Goal: Task Accomplishment & Management: Manage account settings

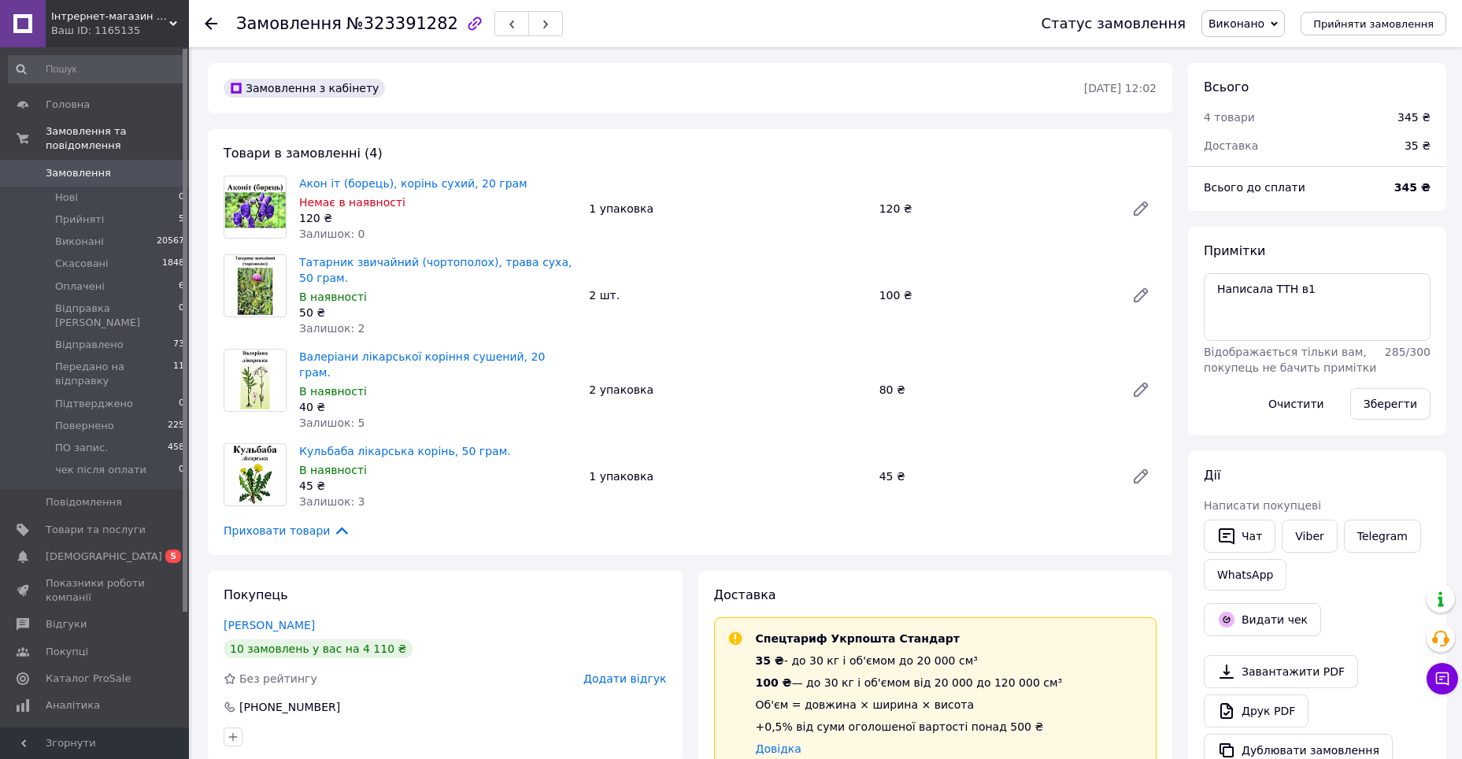
scroll to position [79, 0]
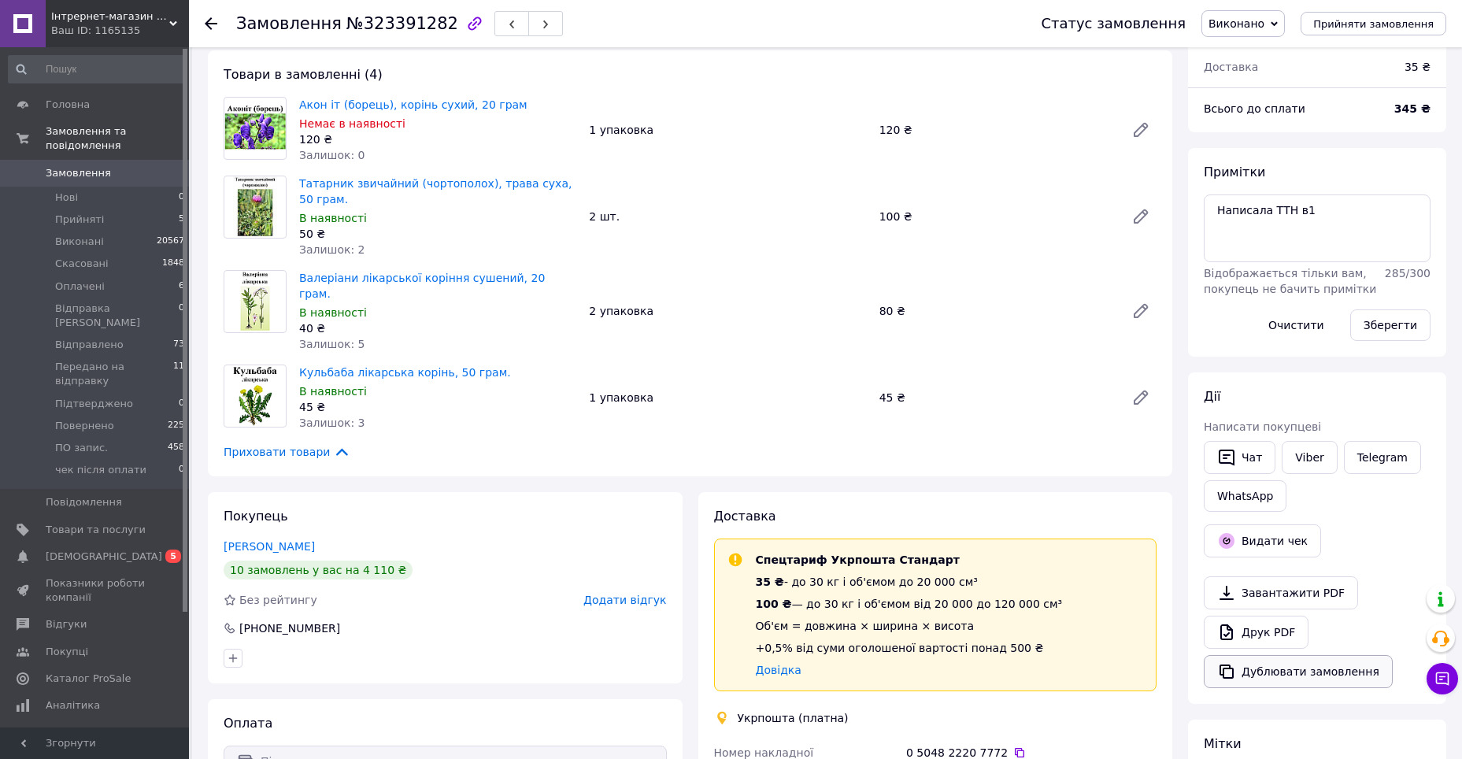
click at [1291, 680] on button "Дублювати замовлення" at bounding box center [1298, 671] width 189 height 33
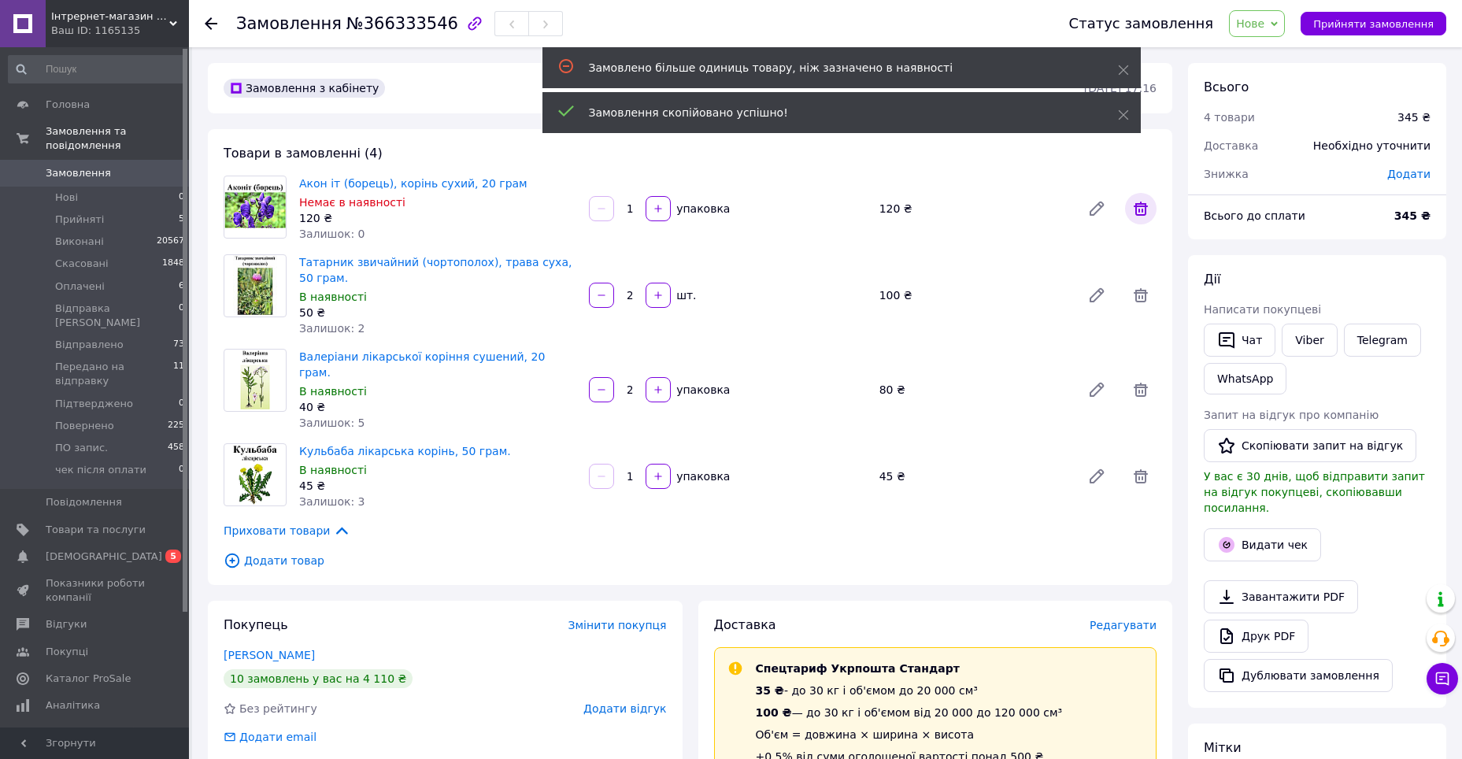
click at [1136, 209] on icon at bounding box center [1141, 209] width 14 height 14
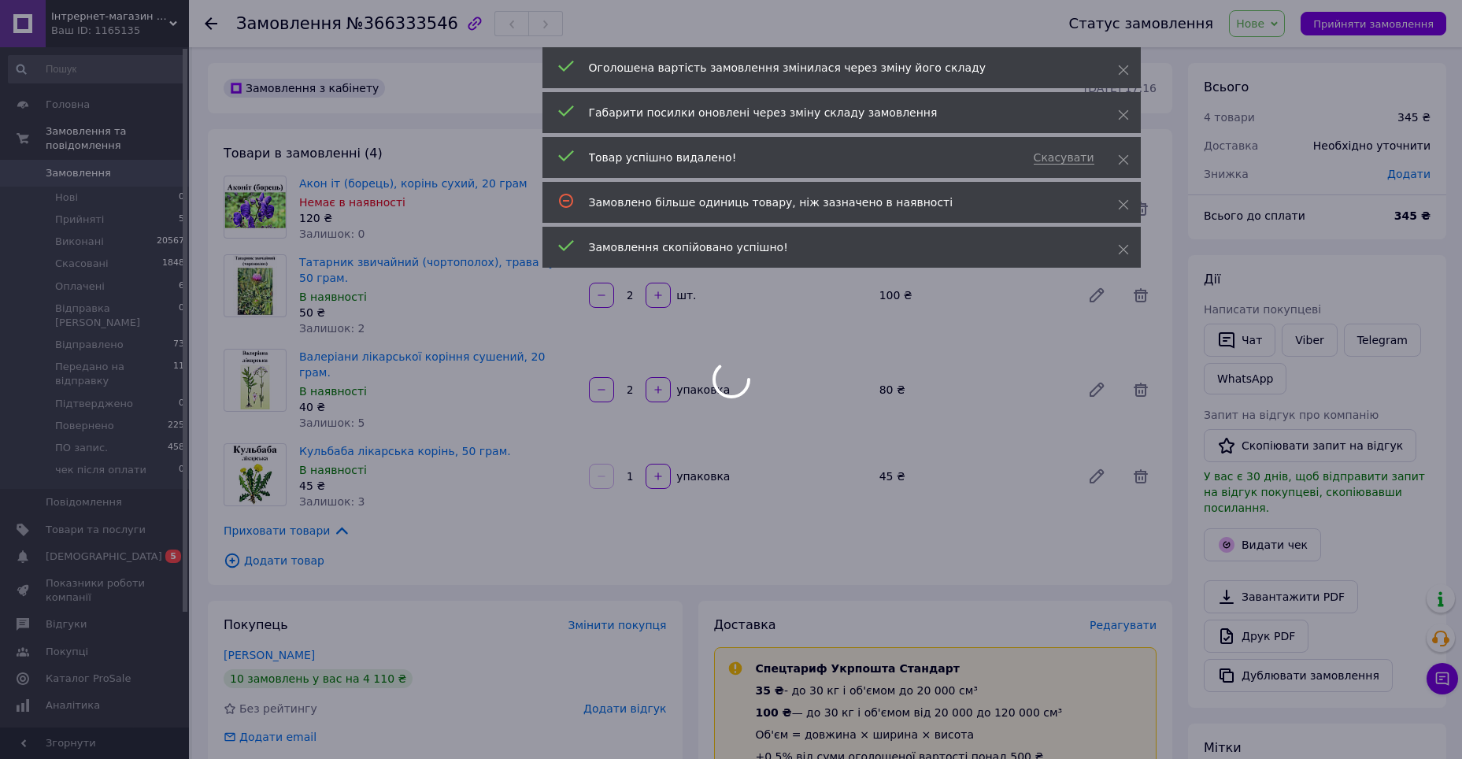
type input "2"
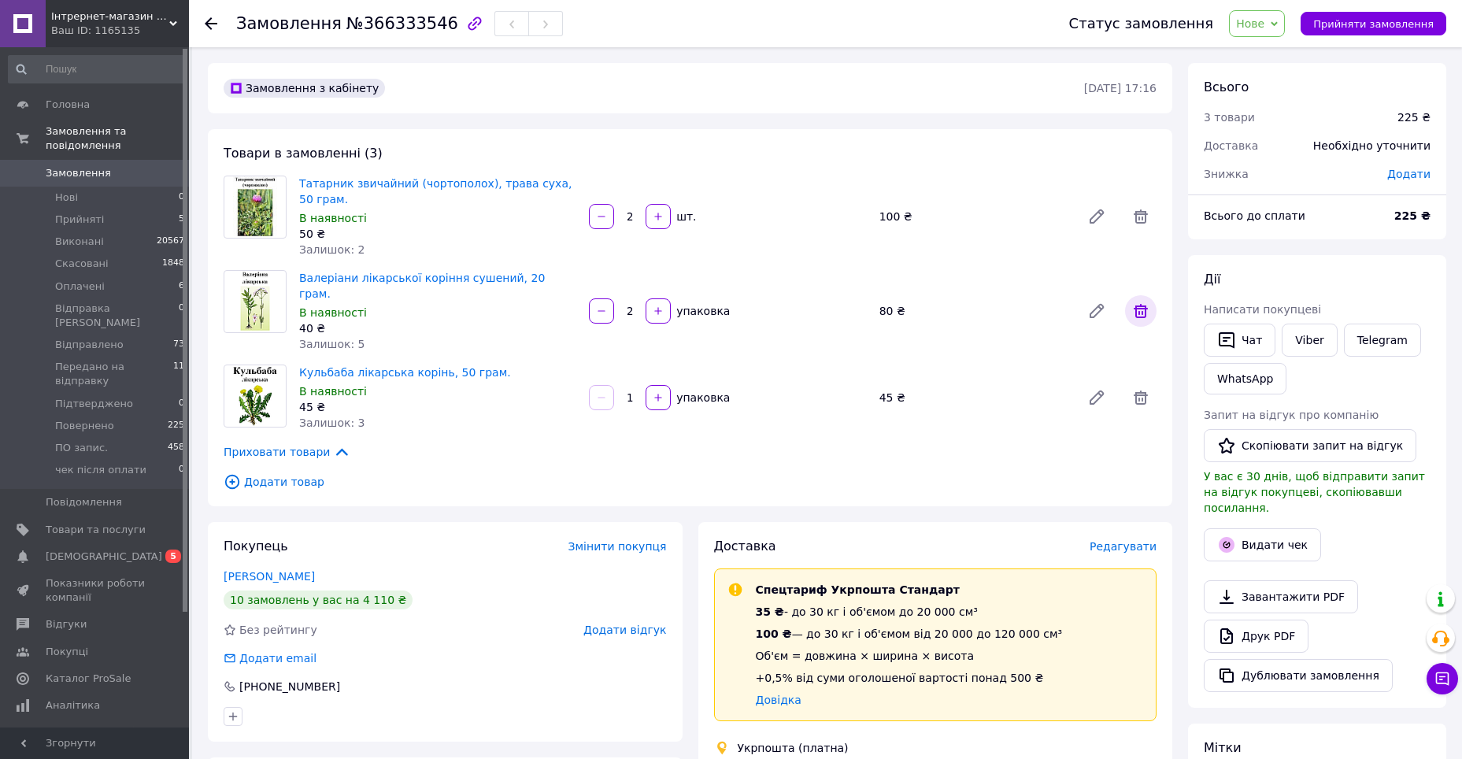
click at [1143, 305] on icon at bounding box center [1141, 311] width 14 height 14
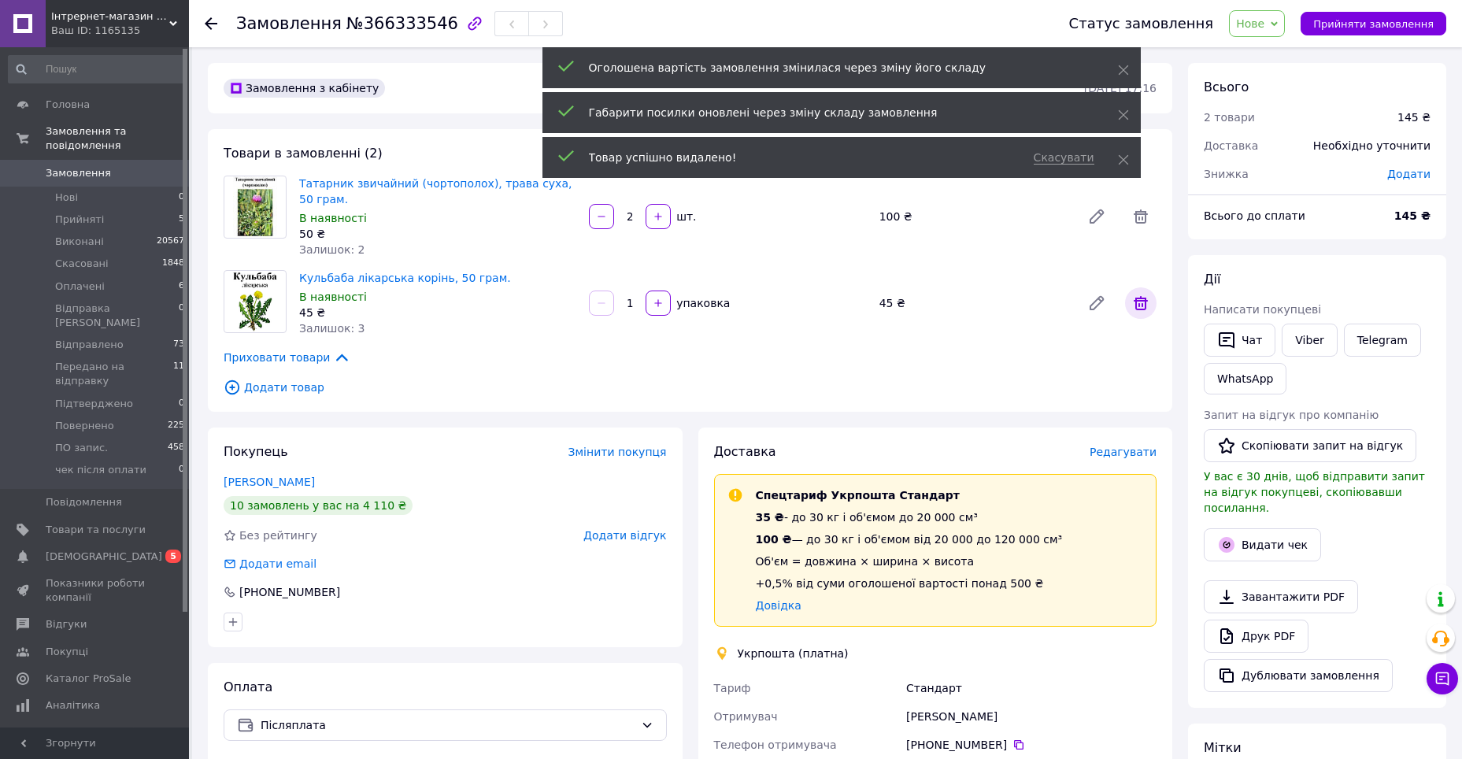
click at [1141, 301] on icon at bounding box center [1141, 303] width 14 height 14
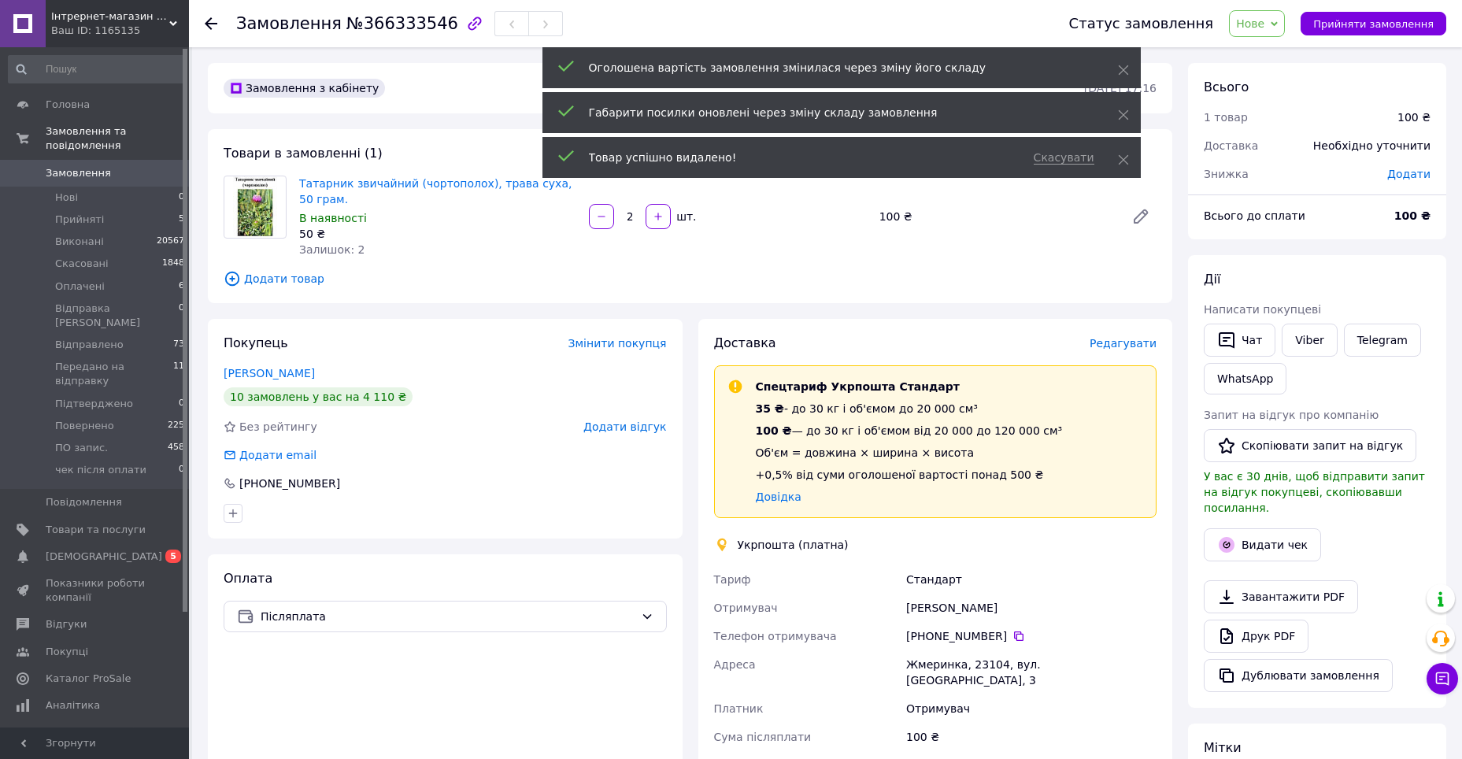
click at [284, 285] on span "Додати товар" at bounding box center [690, 278] width 933 height 17
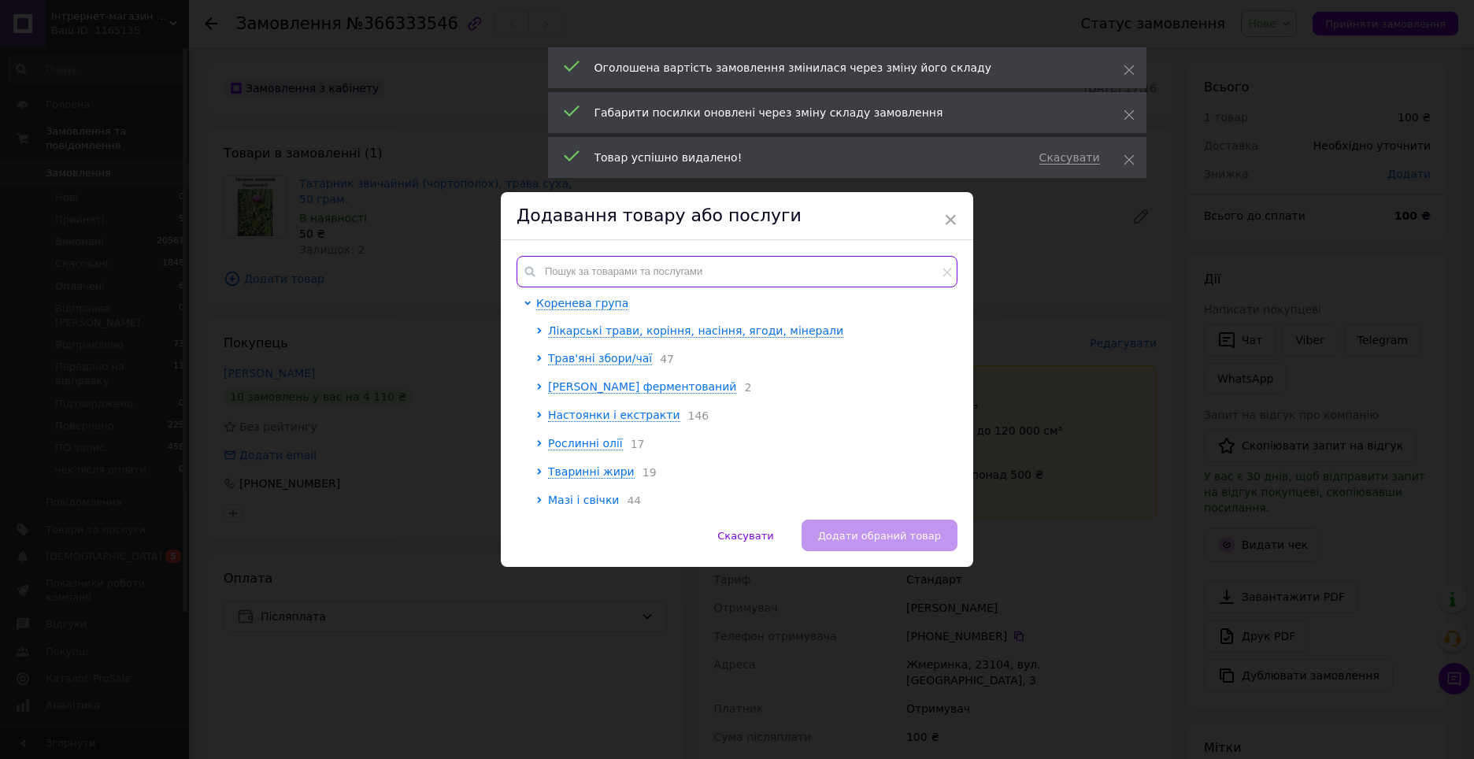
click at [606, 273] on input "text" at bounding box center [737, 271] width 441 height 31
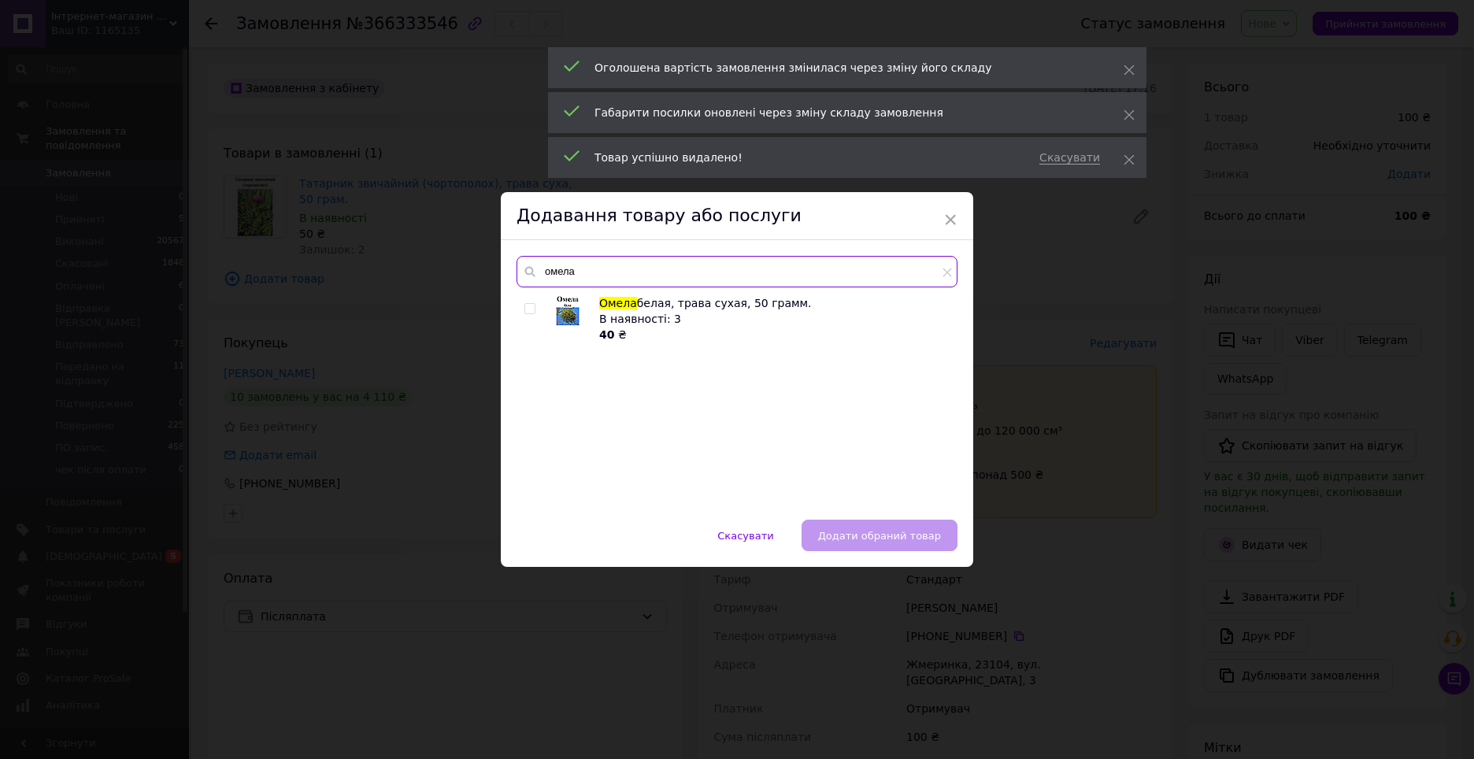
type input "омела"
click at [524, 308] on input "checkbox" at bounding box center [529, 309] width 10 height 10
checkbox input "true"
click at [931, 543] on button "Додати обраний товар" at bounding box center [880, 535] width 156 height 31
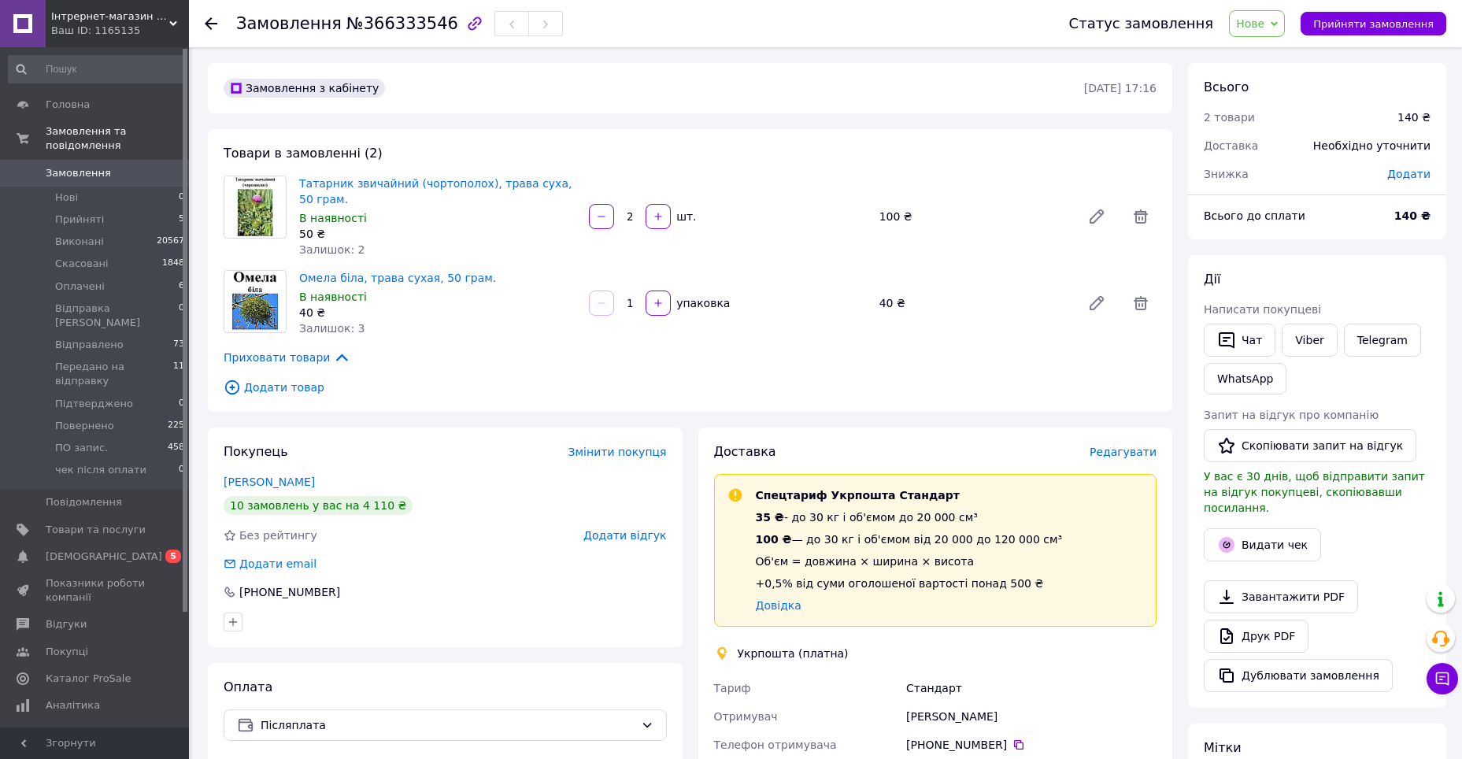
click at [283, 394] on span "Додати товар" at bounding box center [690, 387] width 933 height 17
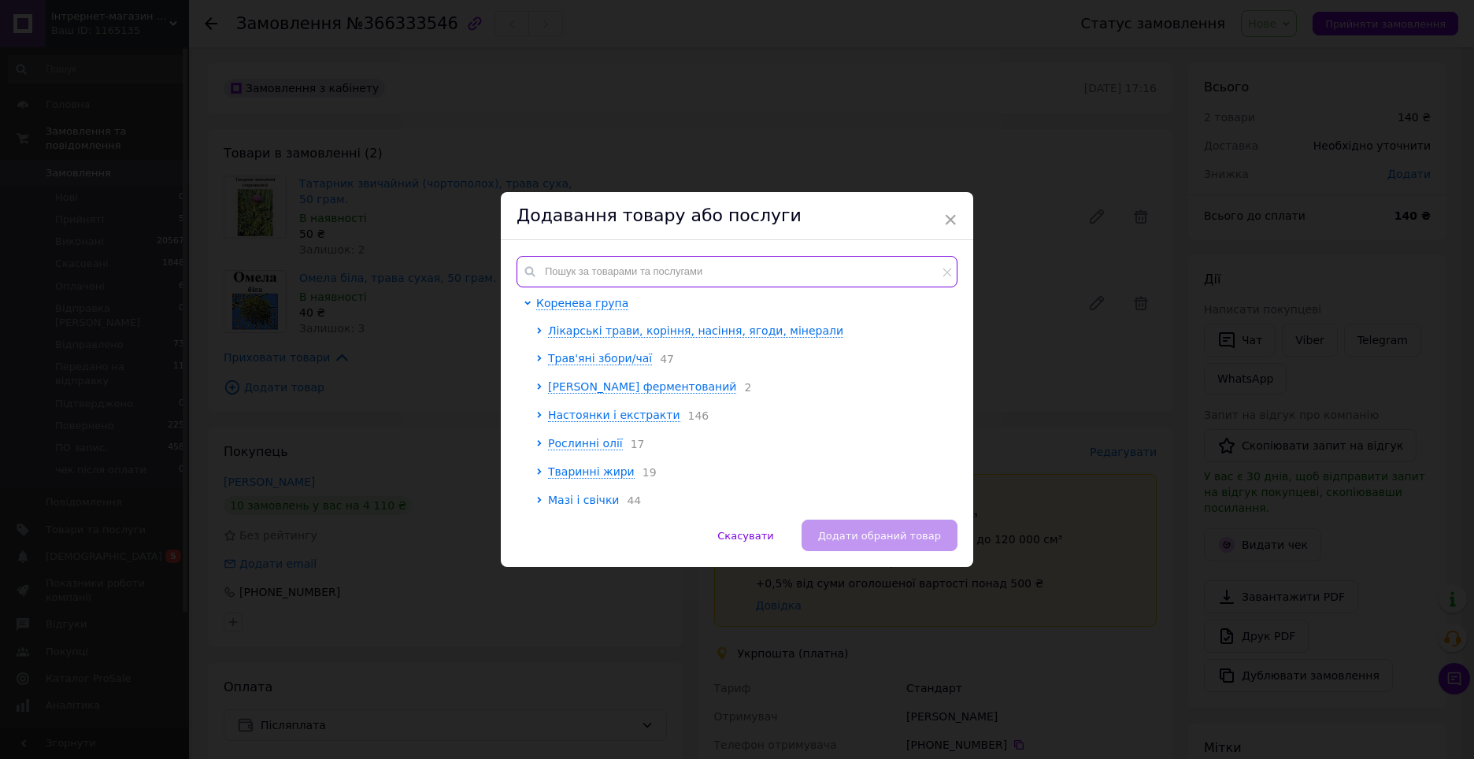
click at [716, 269] on input "text" at bounding box center [737, 271] width 441 height 31
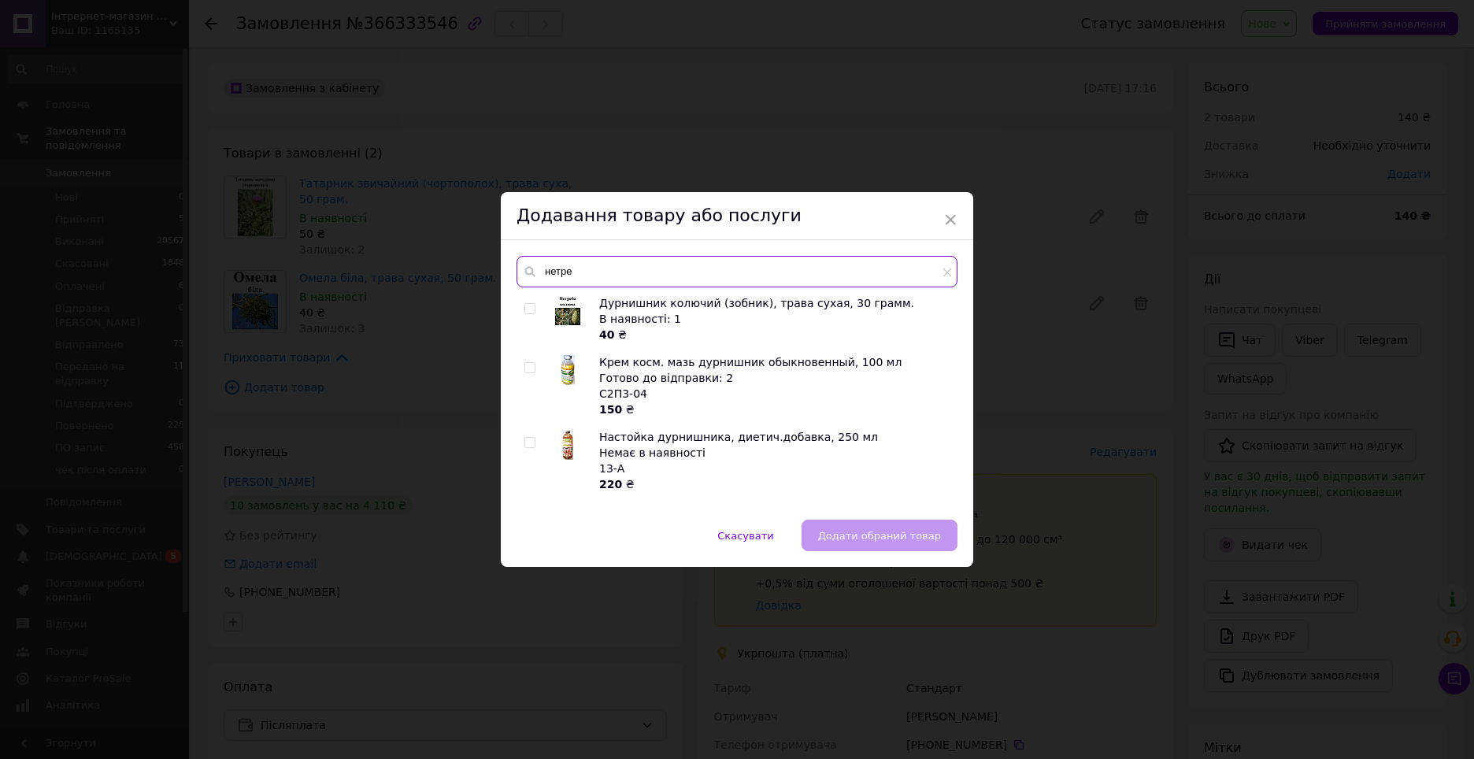
type input "нетре"
click at [529, 306] on input "checkbox" at bounding box center [529, 309] width 10 height 10
checkbox input "true"
click at [890, 530] on span "Додати обраний товар" at bounding box center [879, 536] width 123 height 12
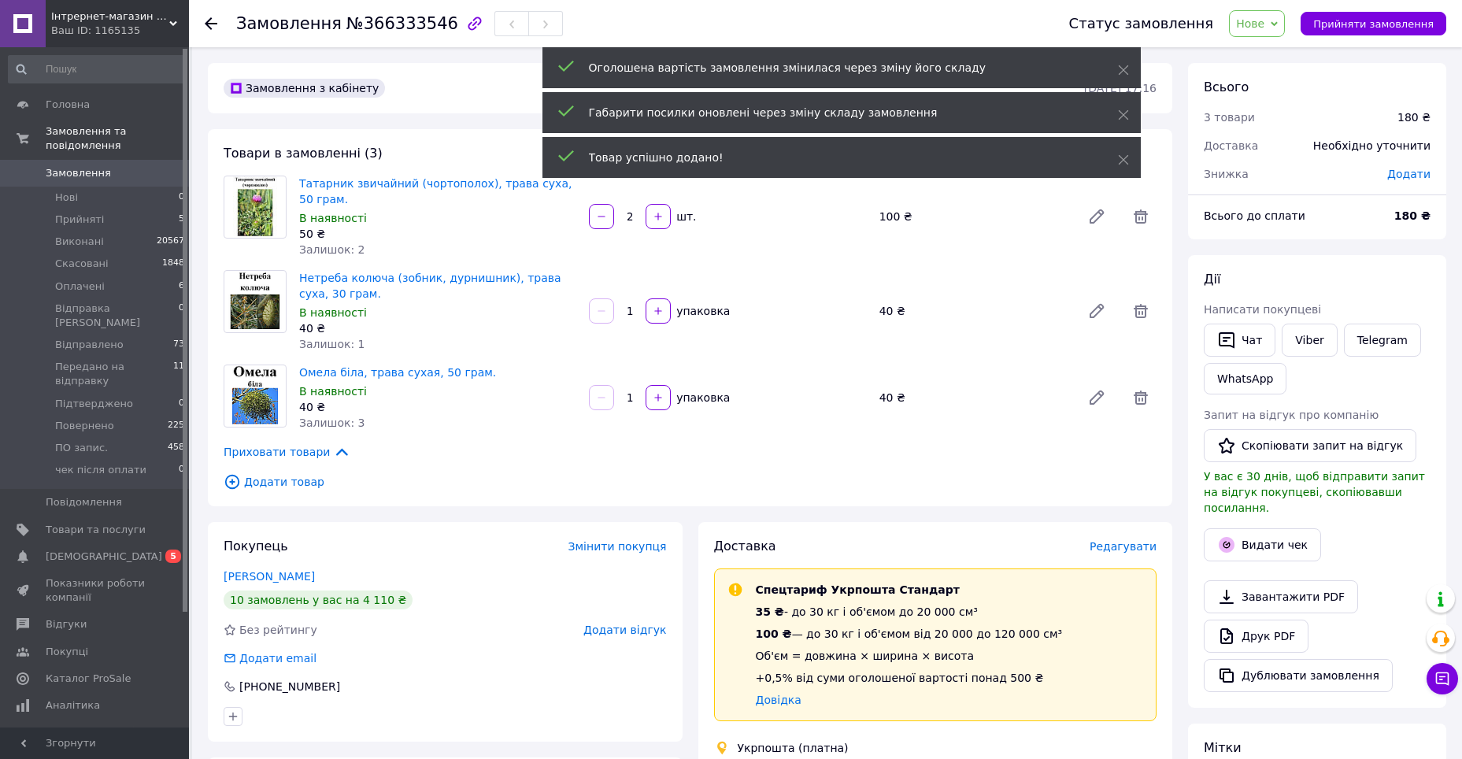
click at [264, 477] on span "Додати товар" at bounding box center [690, 481] width 933 height 17
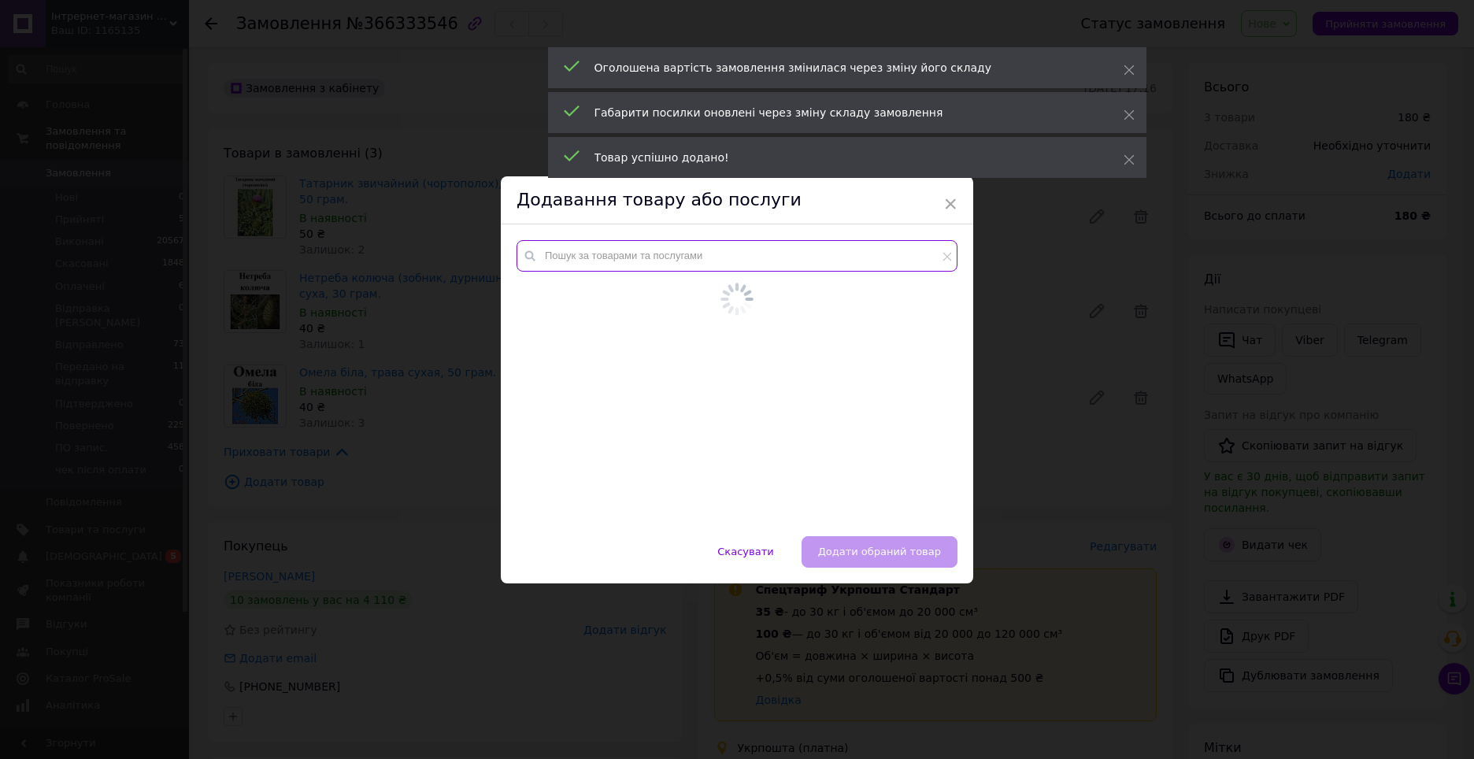
click at [573, 259] on input "text" at bounding box center [737, 255] width 441 height 31
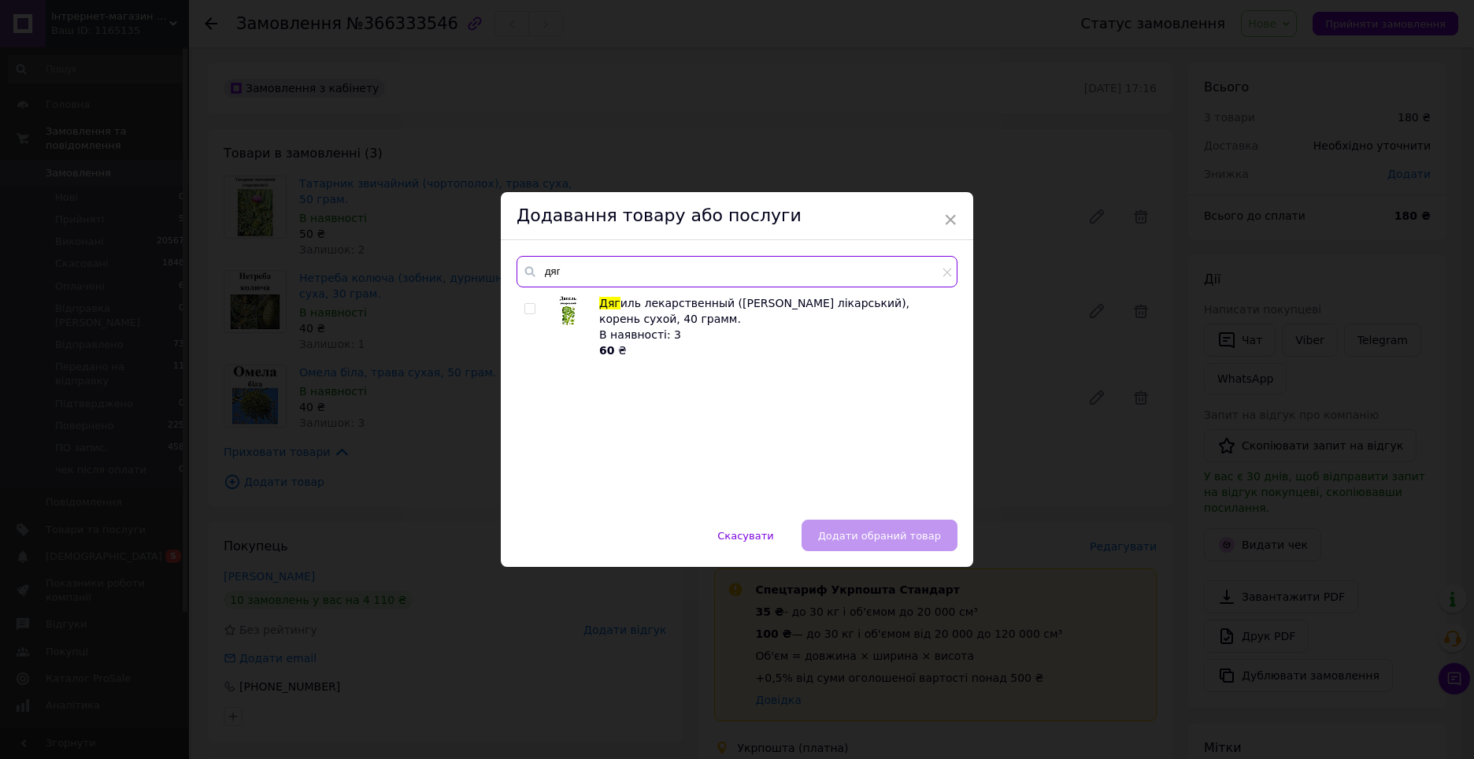
type input "дяг"
click at [525, 307] on input "checkbox" at bounding box center [529, 309] width 10 height 10
checkbox input "true"
click at [886, 541] on span "Додати обраний товар" at bounding box center [879, 536] width 123 height 12
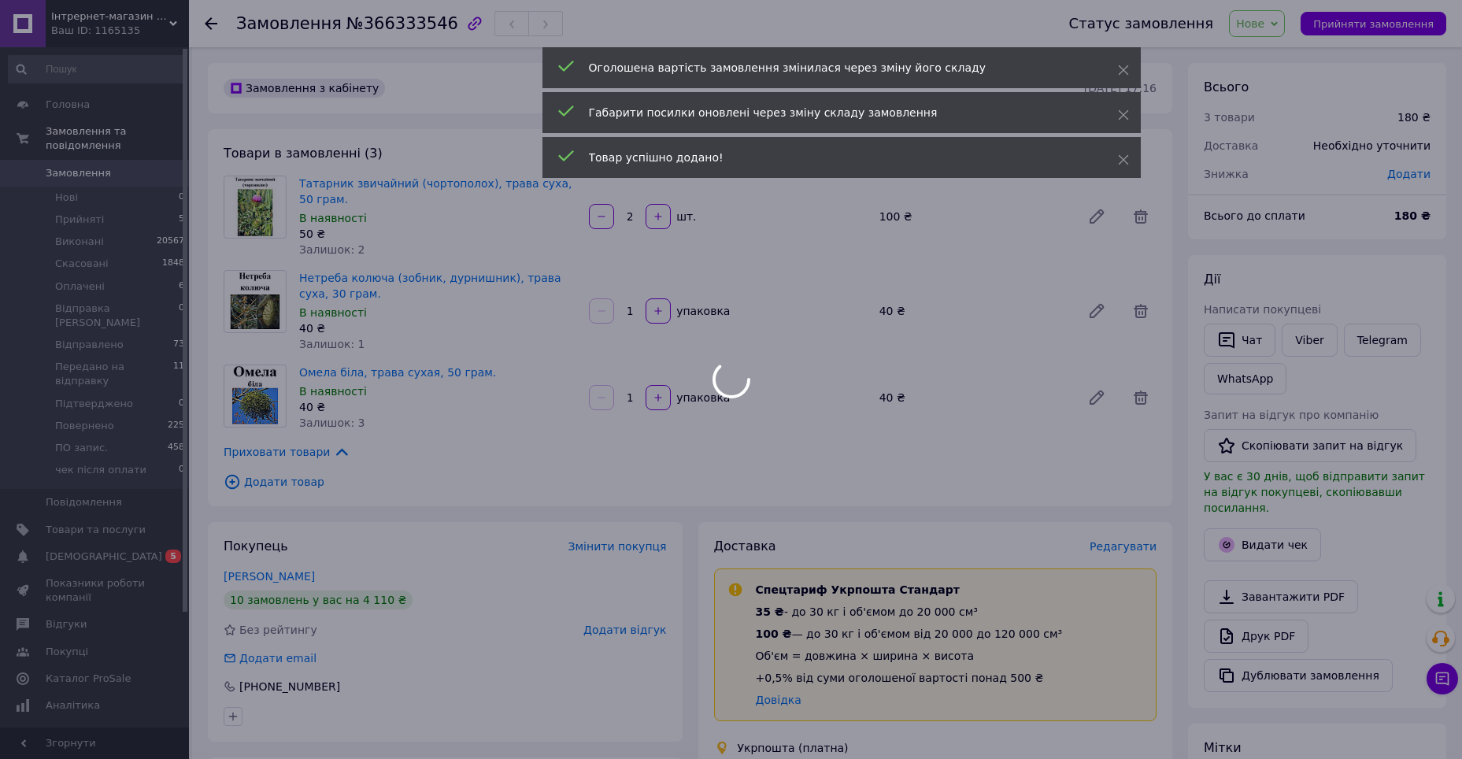
scroll to position [13, 0]
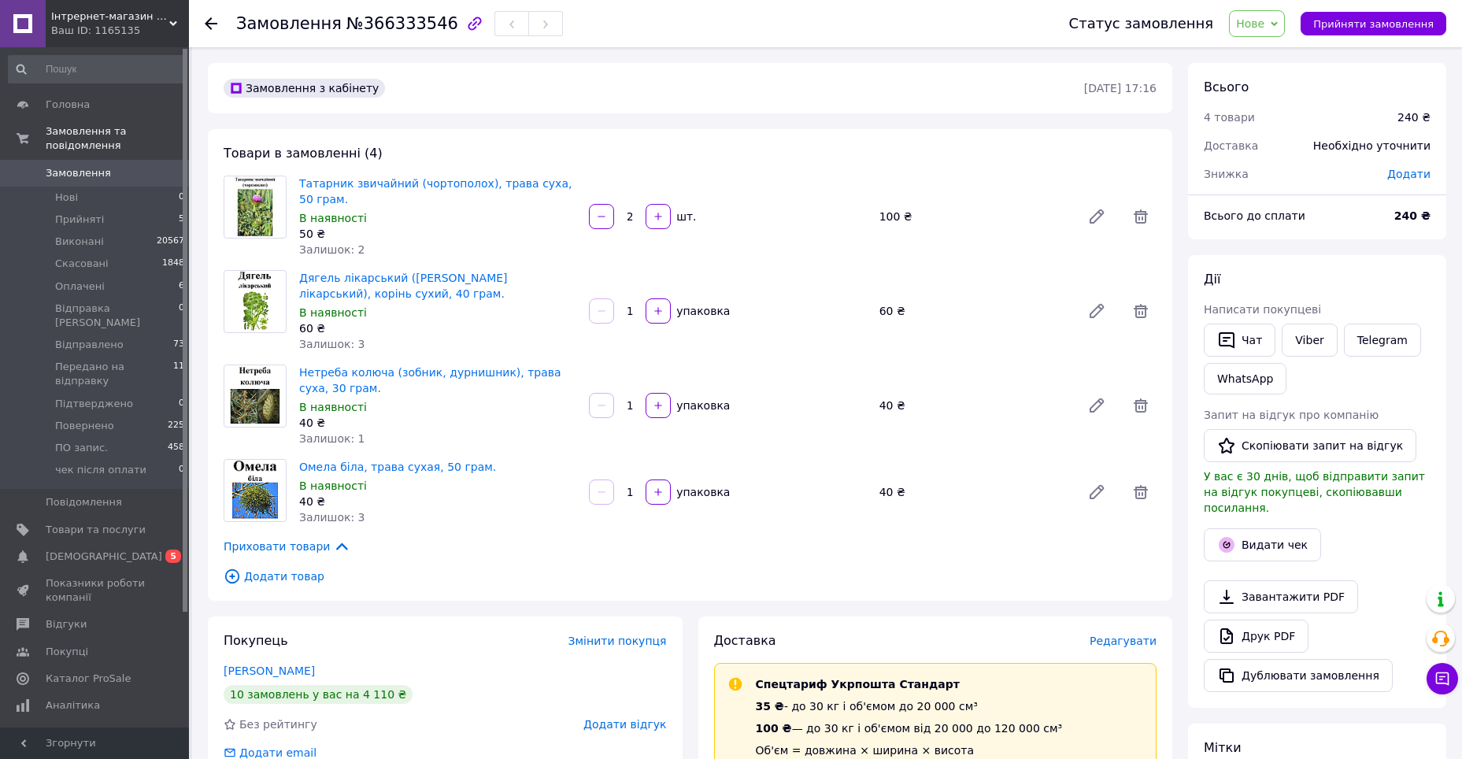
click at [283, 581] on span "Додати товар" at bounding box center [690, 576] width 933 height 17
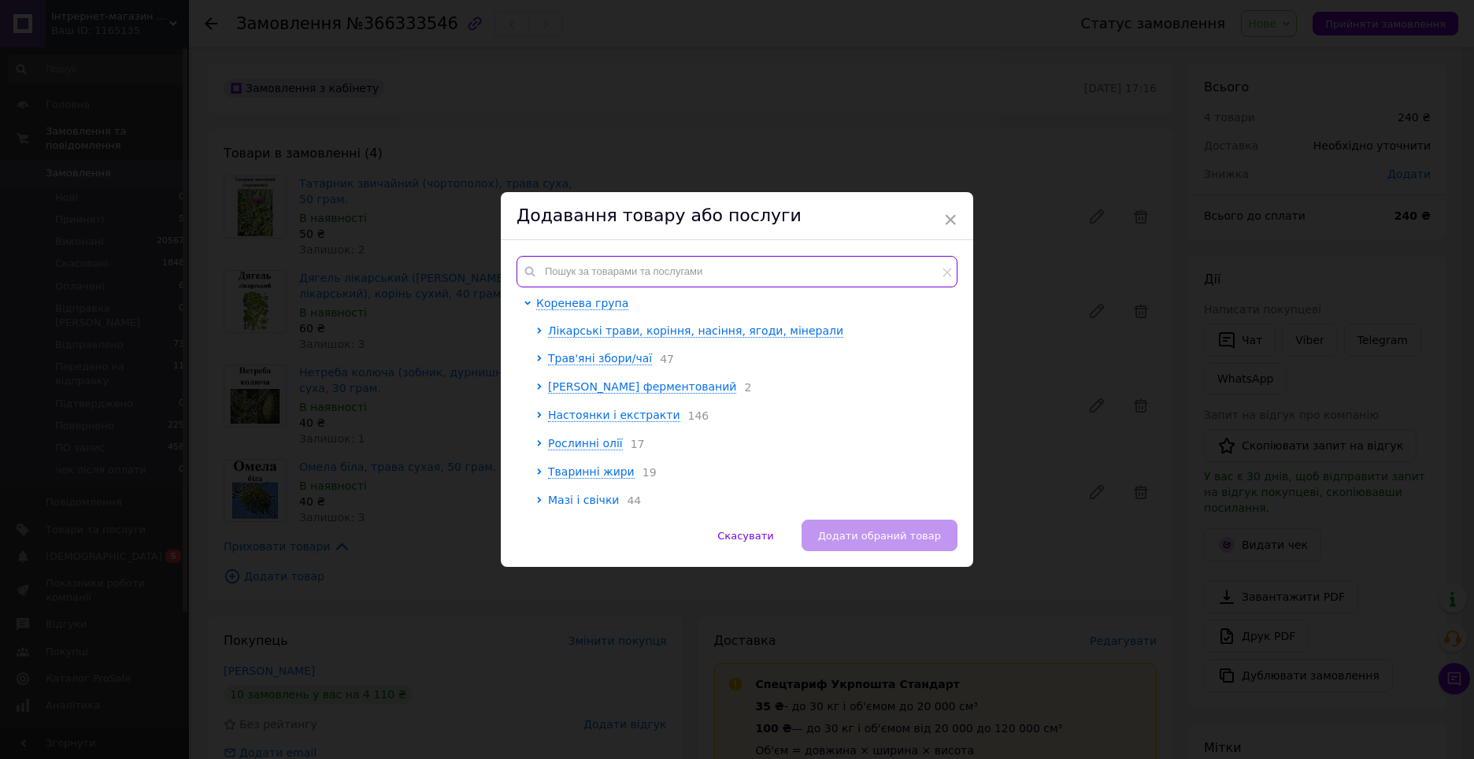
click at [605, 263] on input "text" at bounding box center [737, 271] width 441 height 31
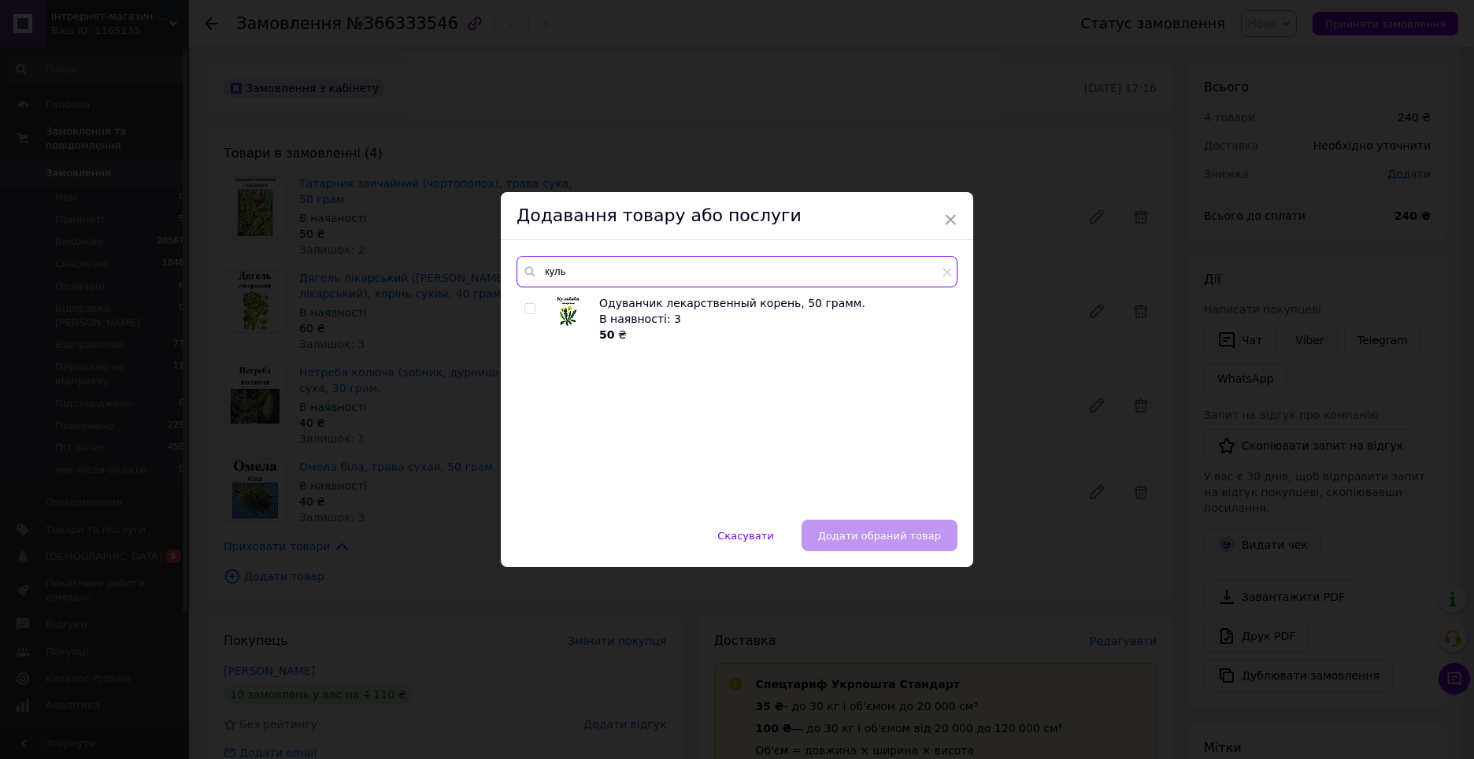
type input "куль"
click at [530, 308] on input "checkbox" at bounding box center [529, 309] width 10 height 10
checkbox input "true"
click at [903, 538] on span "Додати обраний товар" at bounding box center [879, 536] width 123 height 12
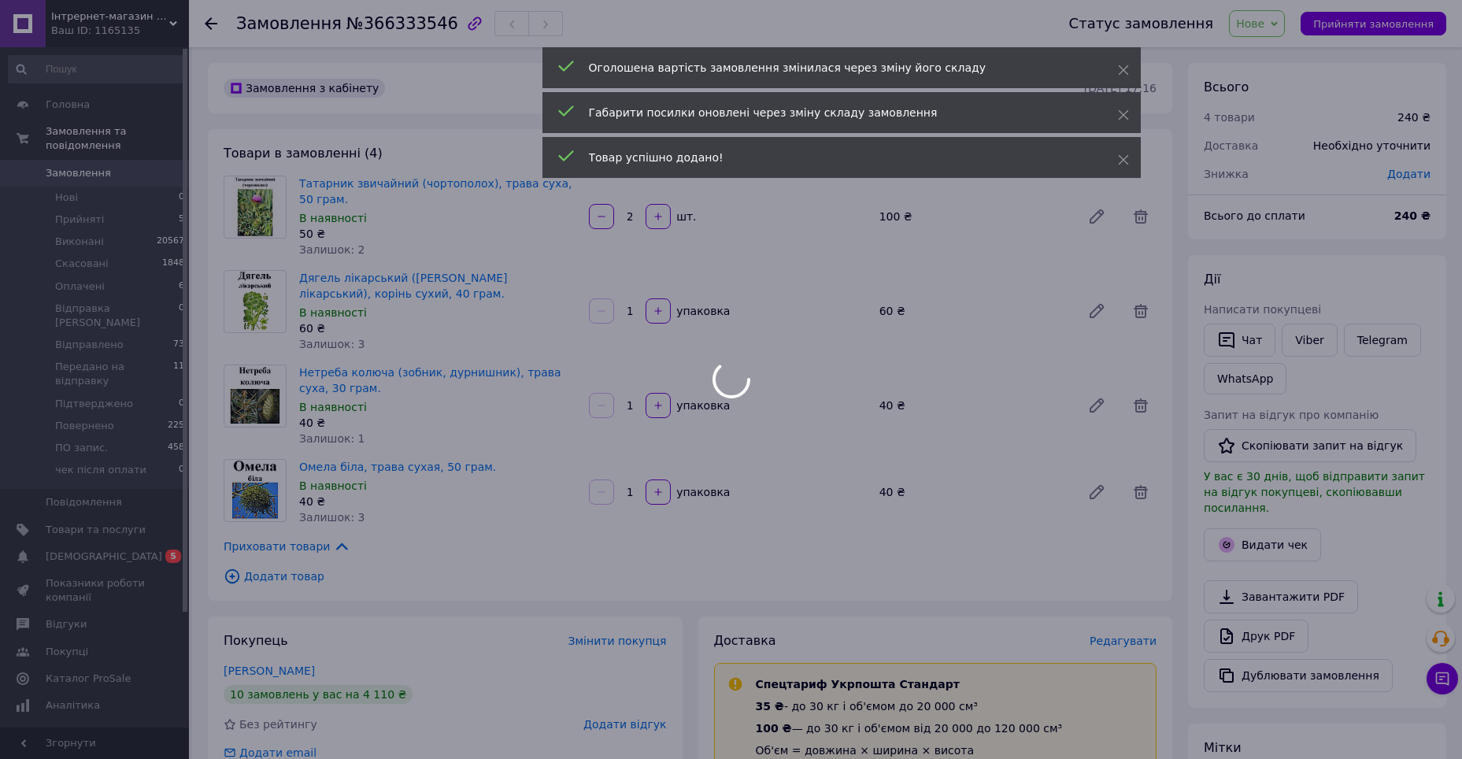
scroll to position [88, 0]
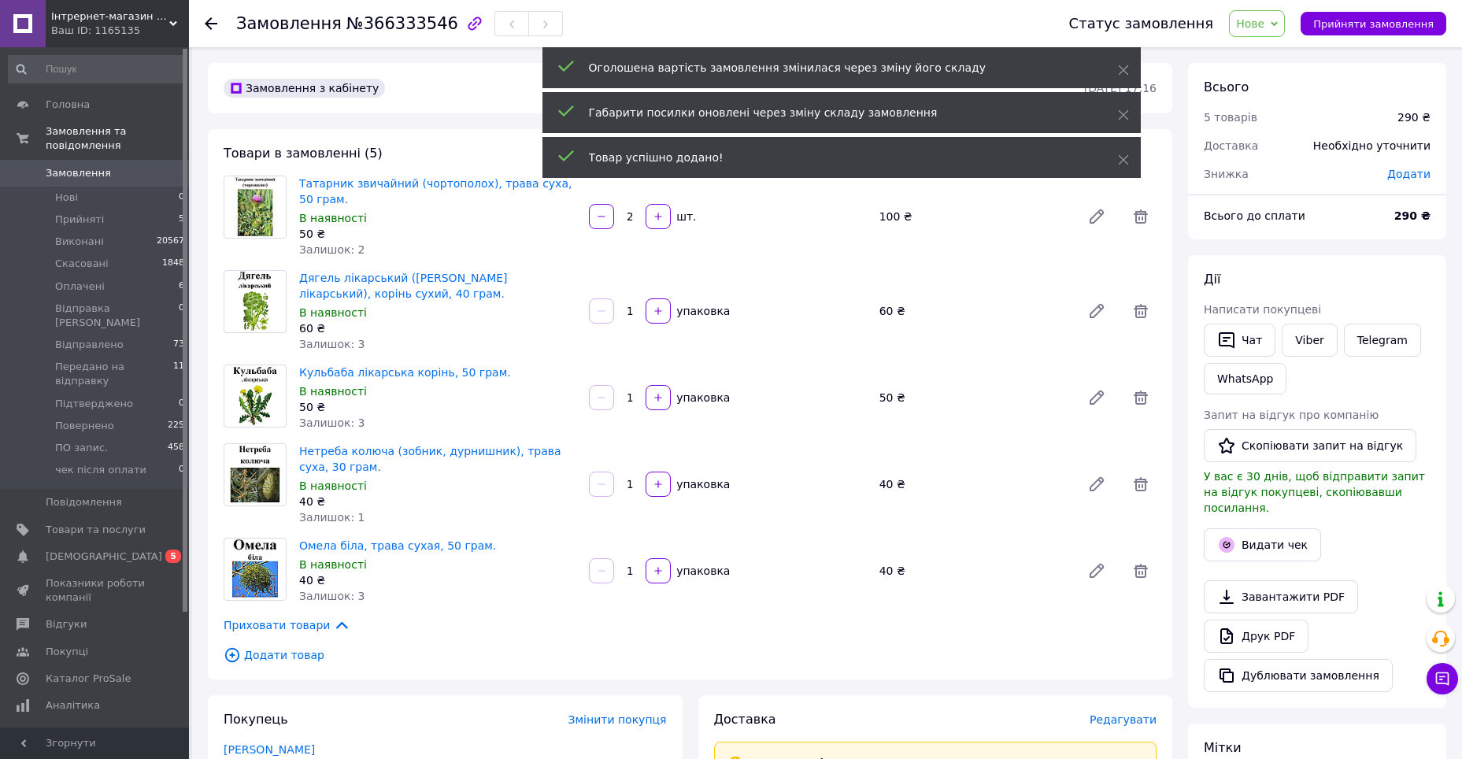
click at [257, 652] on span "Додати товар" at bounding box center [690, 654] width 933 height 17
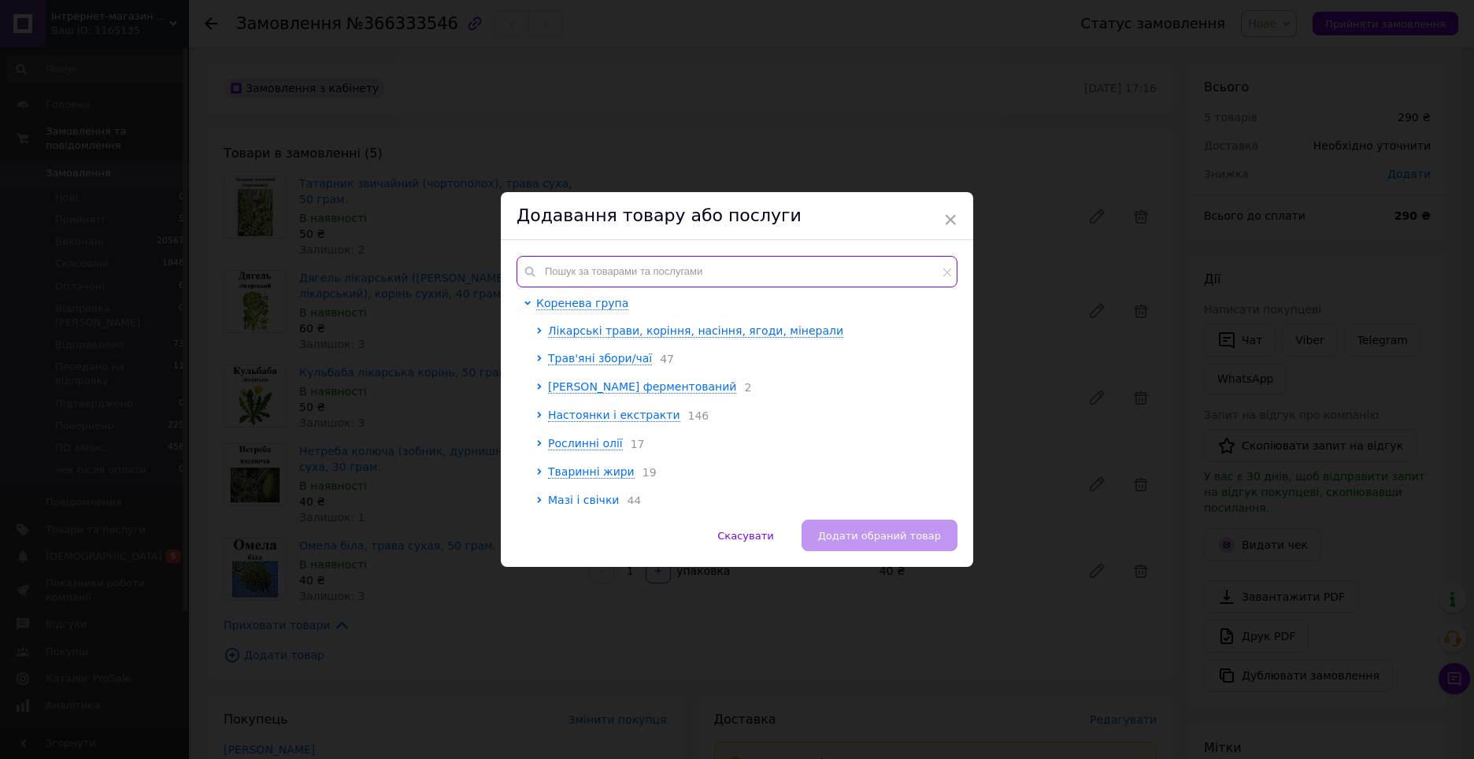
click at [794, 264] on input "text" at bounding box center [737, 271] width 441 height 31
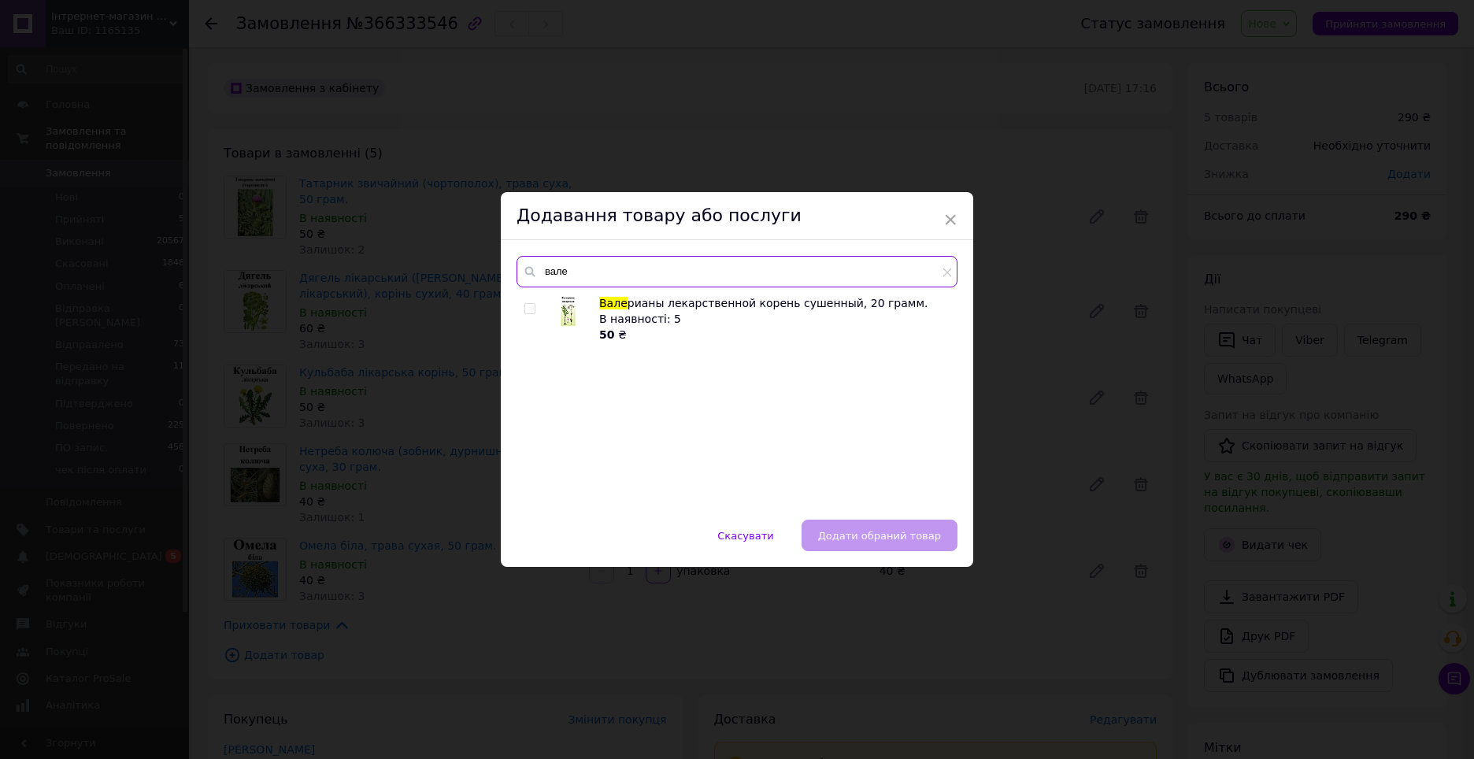
type input "вале"
click at [526, 313] on input "checkbox" at bounding box center [529, 309] width 10 height 10
checkbox input "true"
click at [866, 530] on span "Додати обраний товар" at bounding box center [879, 536] width 123 height 12
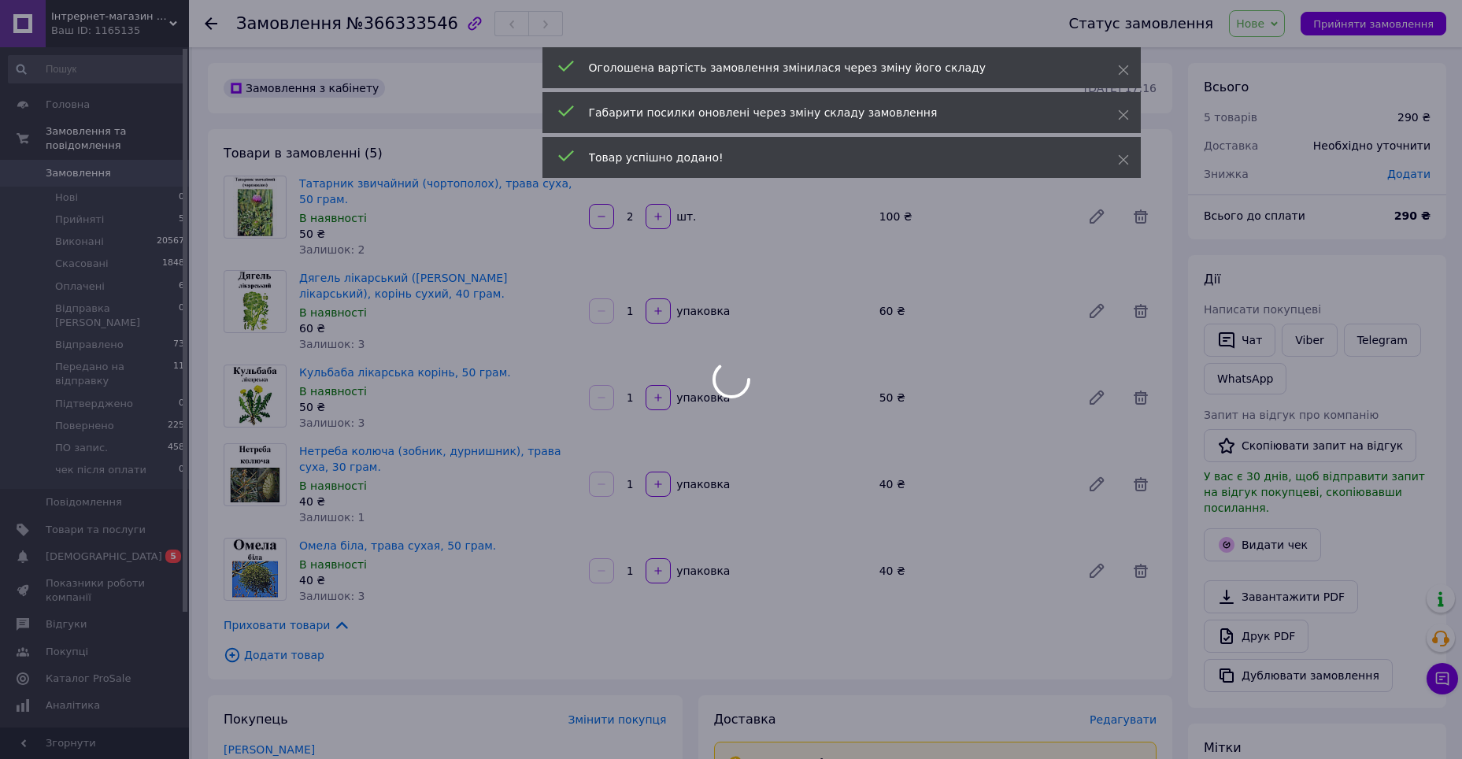
scroll to position [164, 0]
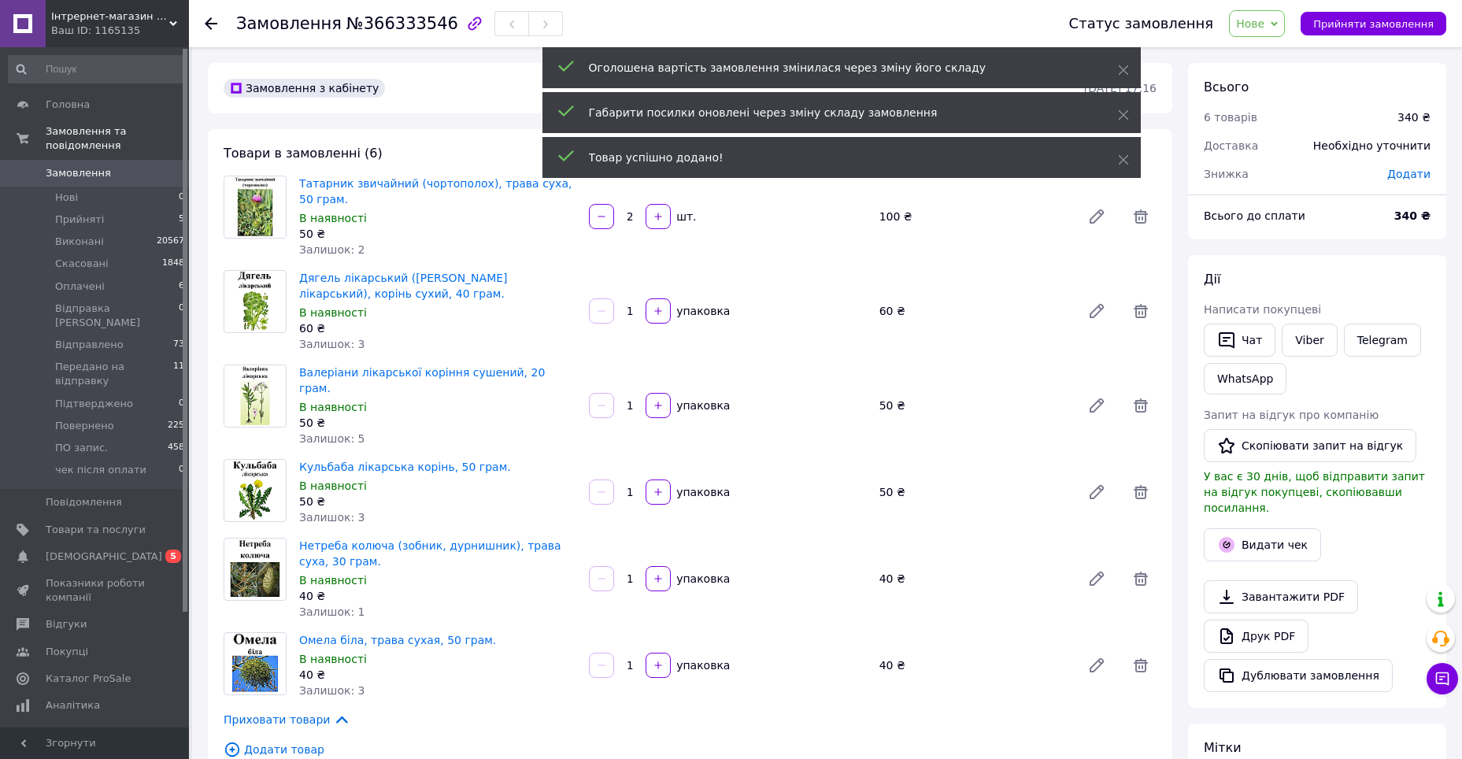
click at [261, 741] on span "Додати товар" at bounding box center [690, 749] width 933 height 17
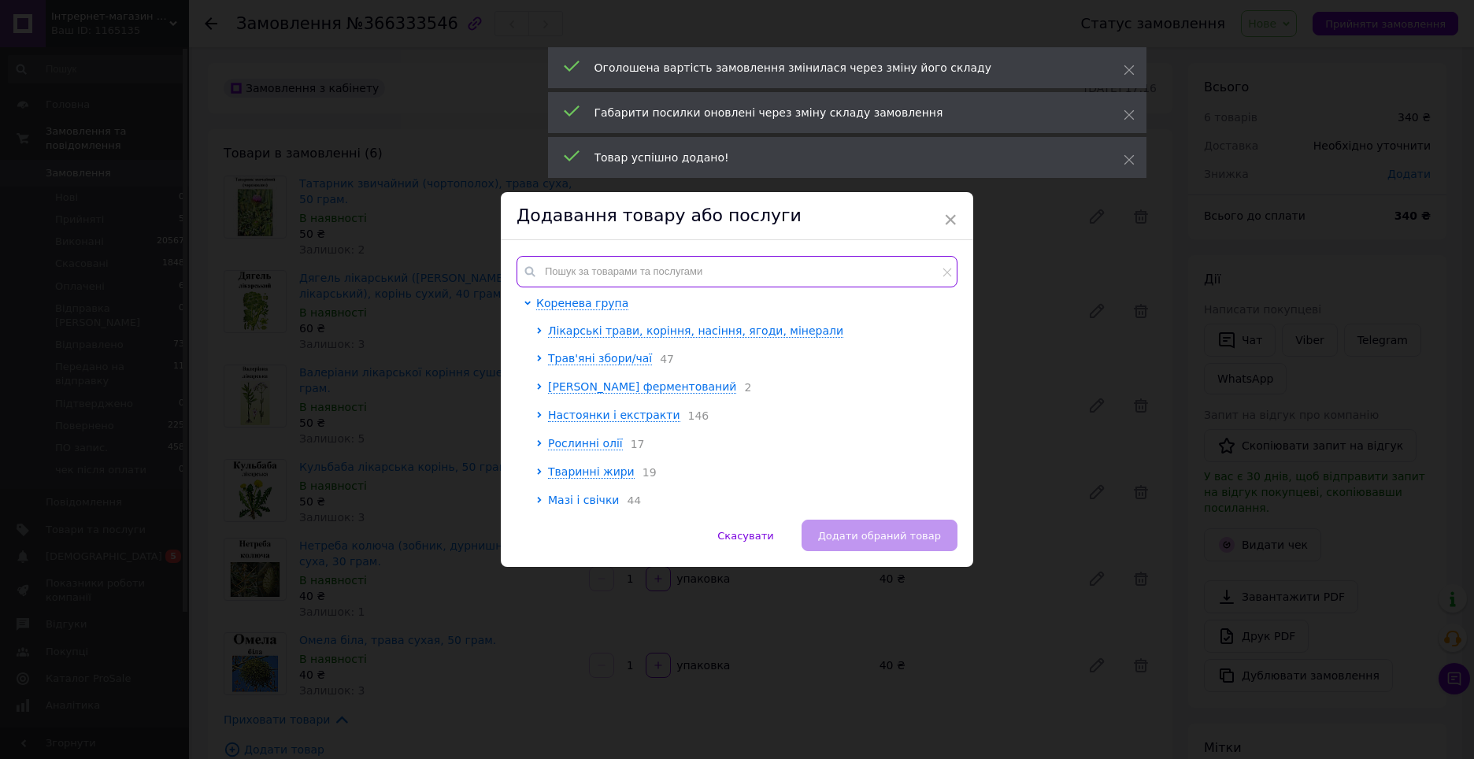
click at [700, 261] on input "text" at bounding box center [737, 271] width 441 height 31
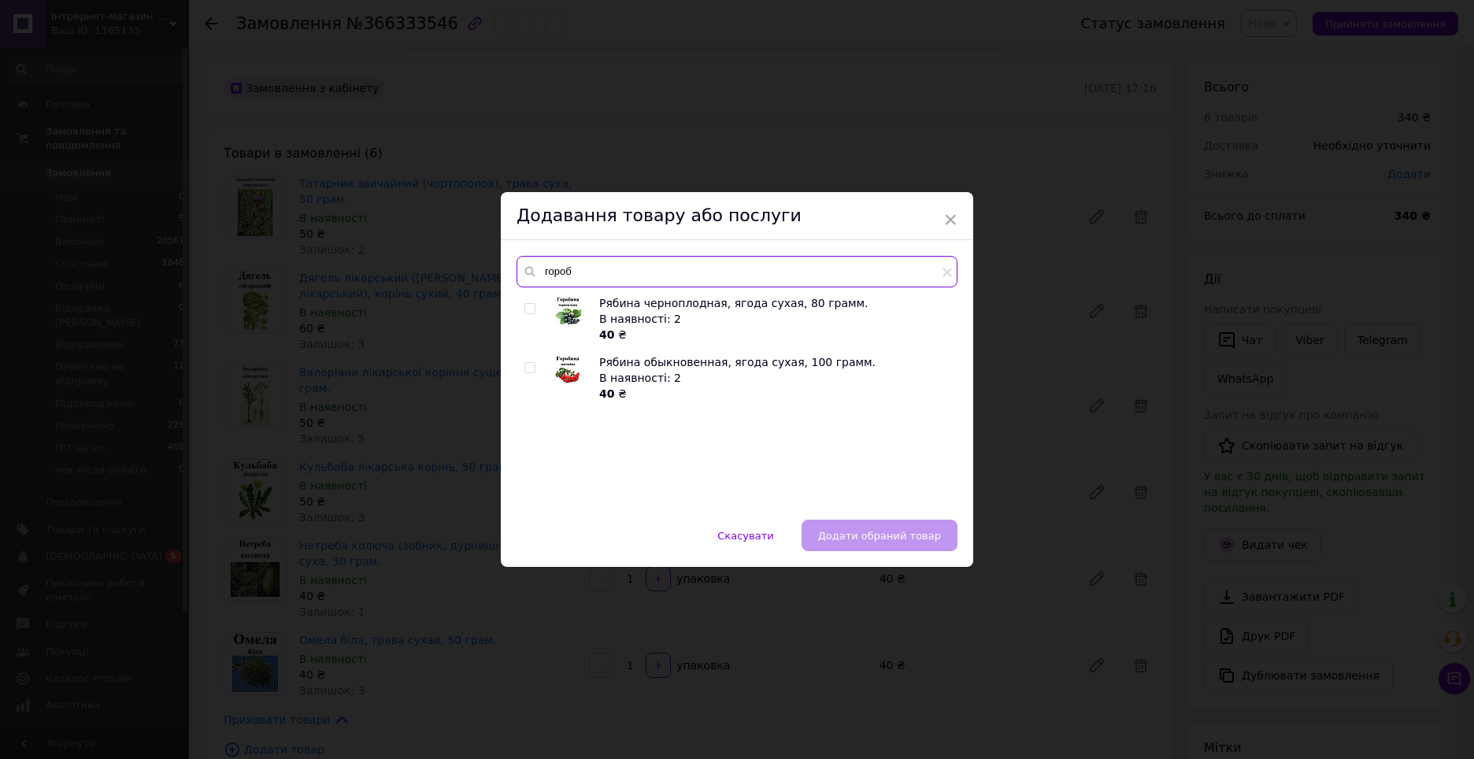
type input "гороб"
click at [525, 369] on input "checkbox" at bounding box center [529, 368] width 10 height 10
checkbox input "true"
click at [876, 539] on span "Додати обраний товар" at bounding box center [879, 536] width 123 height 12
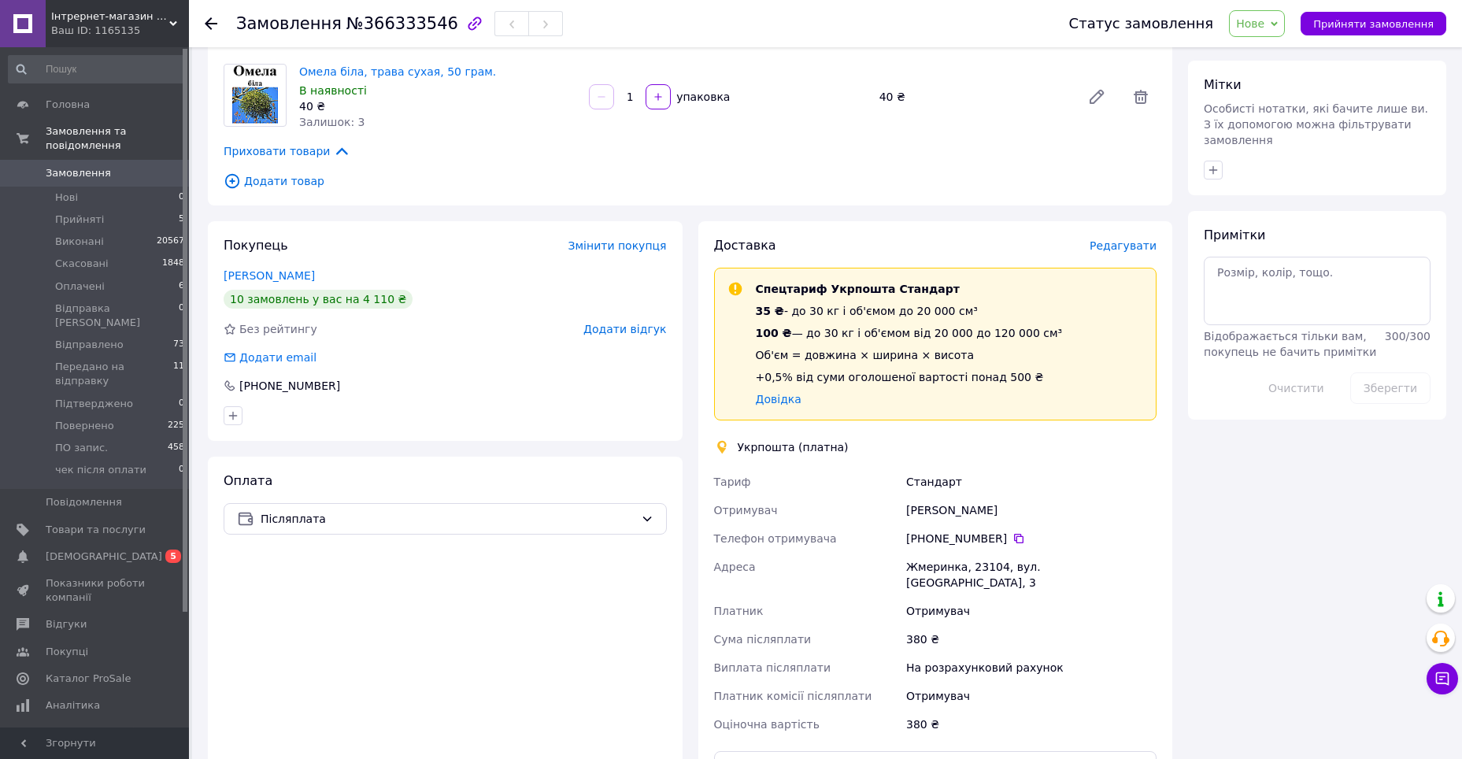
scroll to position [709, 0]
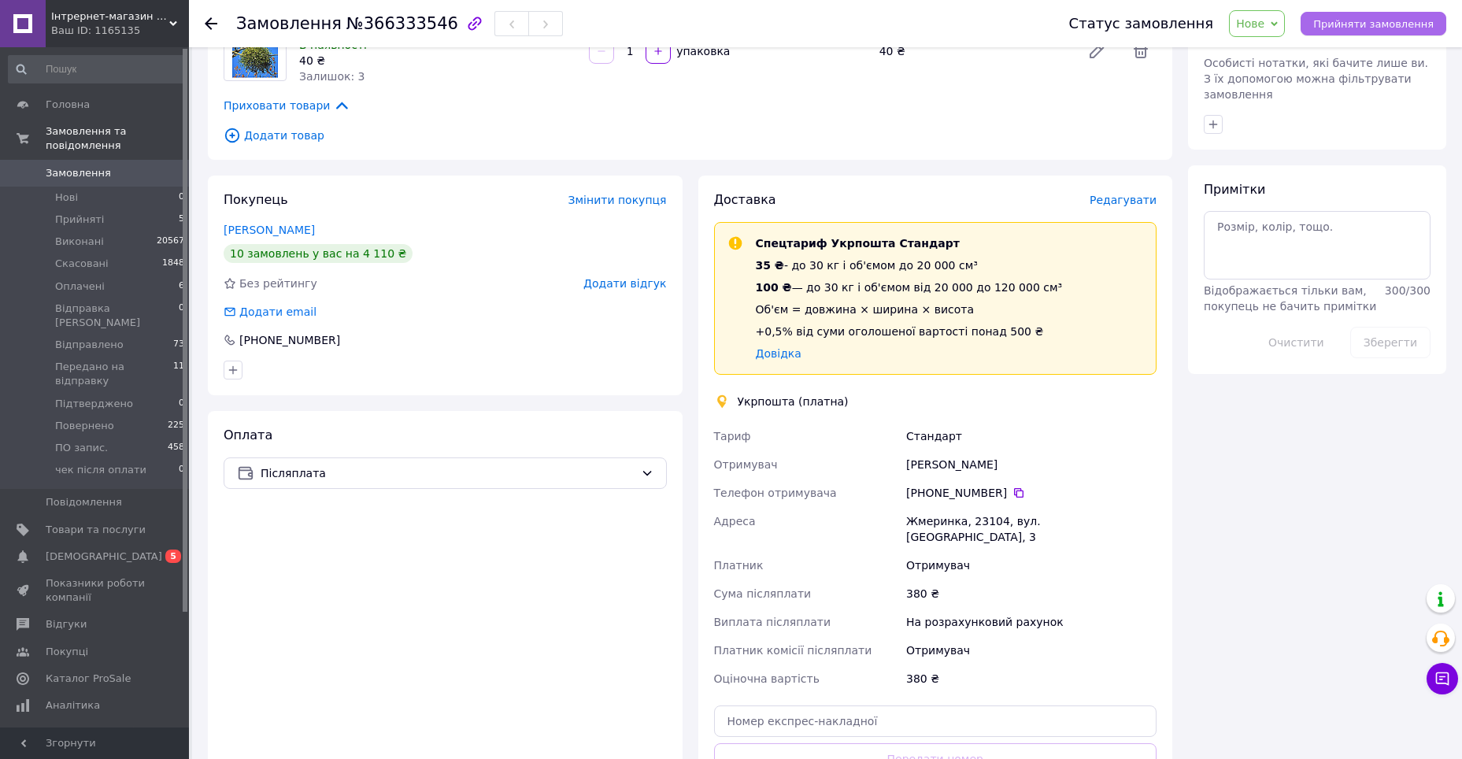
click at [1355, 28] on span "Прийняти замовлення" at bounding box center [1373, 24] width 120 height 12
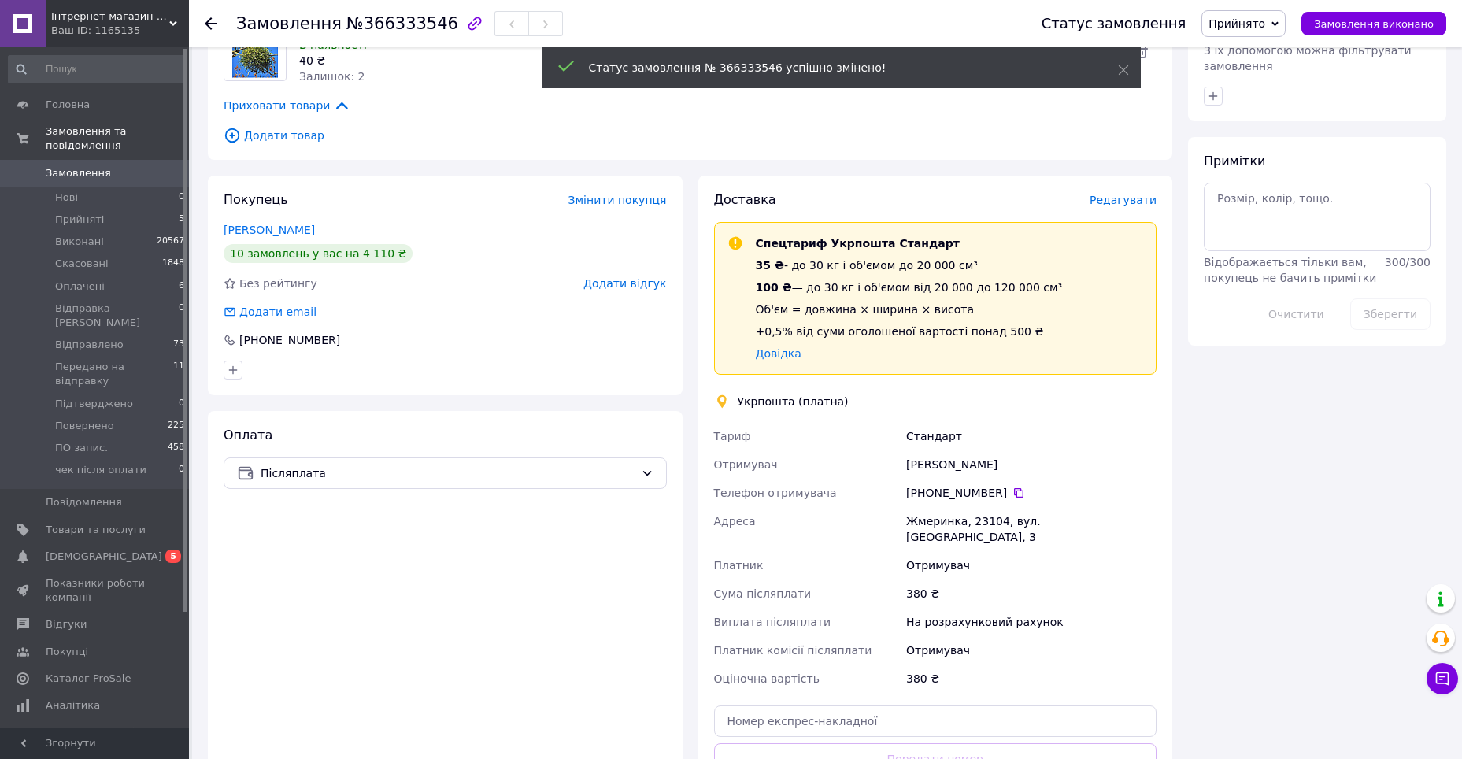
scroll to position [277, 0]
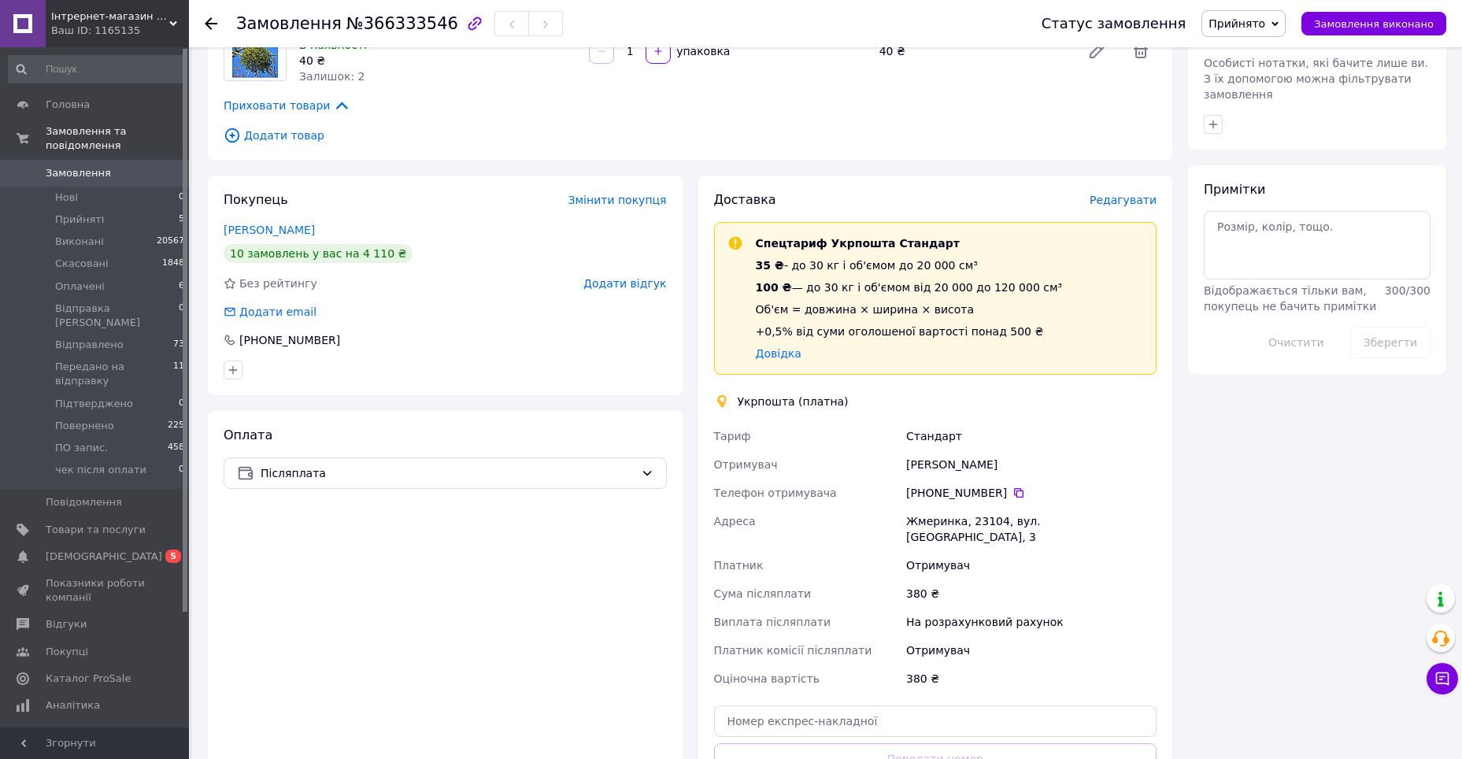
click at [1357, 181] on div "Примітки Відображається тільки вам, покупець не бачить примітки 300 / 300 Очист…" at bounding box center [1317, 269] width 227 height 177
